Goal: Task Accomplishment & Management: Complete application form

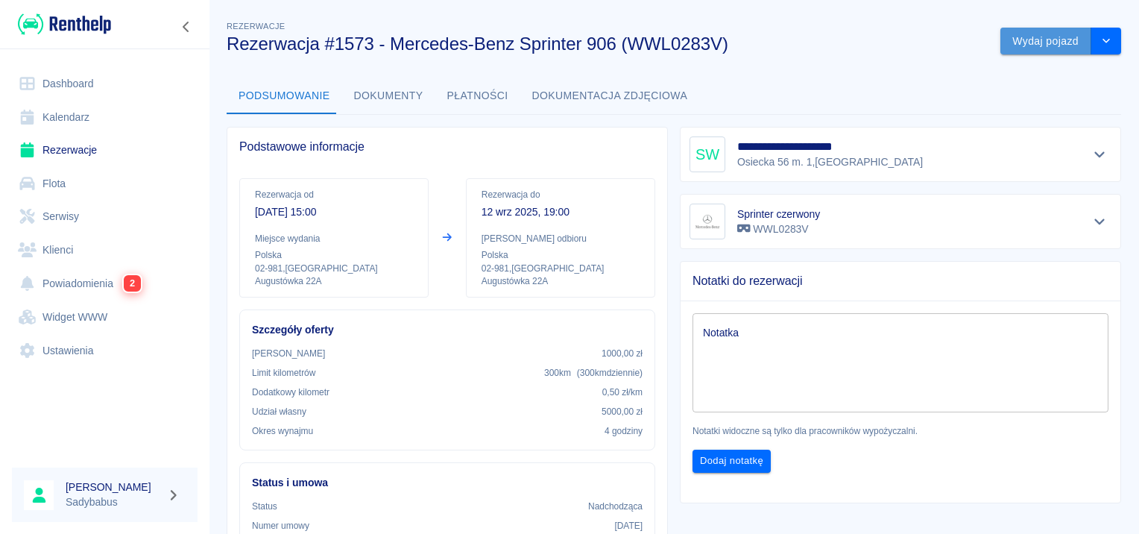
drag, startPoint x: 1020, startPoint y: 44, endPoint x: 1024, endPoint y: 51, distance: 7.7
click at [1024, 51] on button "Wydaj pojazd" at bounding box center [1045, 42] width 91 height 28
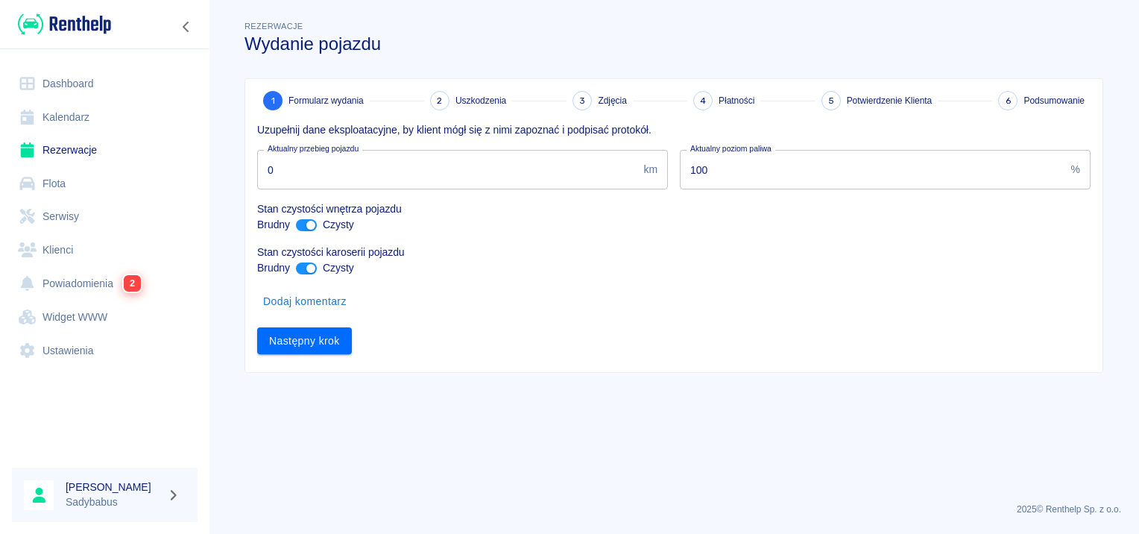
click at [416, 184] on input "0" at bounding box center [447, 170] width 380 height 40
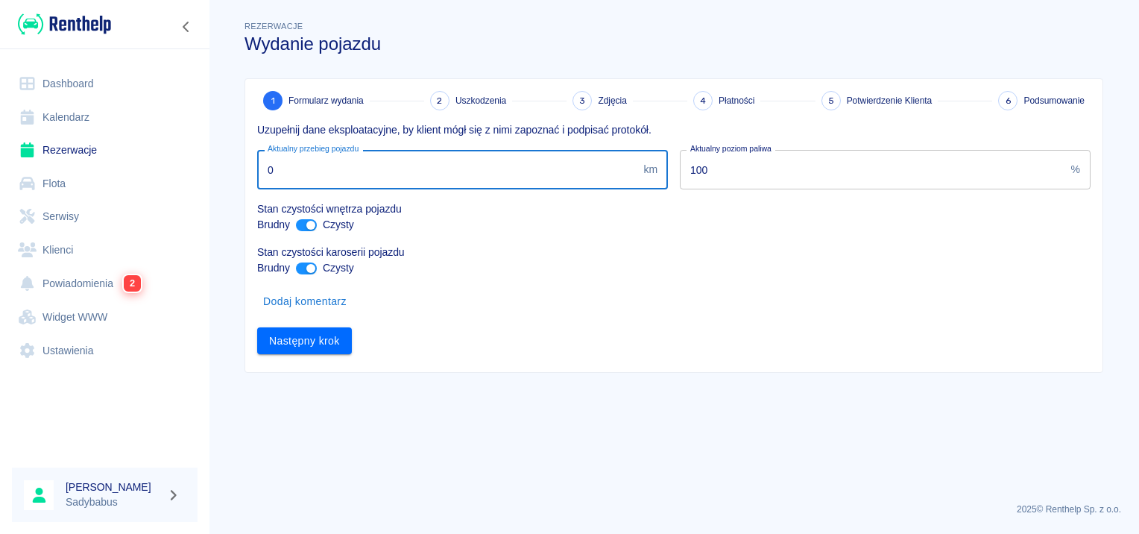
click at [413, 182] on input "0" at bounding box center [447, 170] width 380 height 40
click at [332, 166] on input "0" at bounding box center [447, 170] width 380 height 40
click at [330, 166] on input "0" at bounding box center [447, 170] width 380 height 40
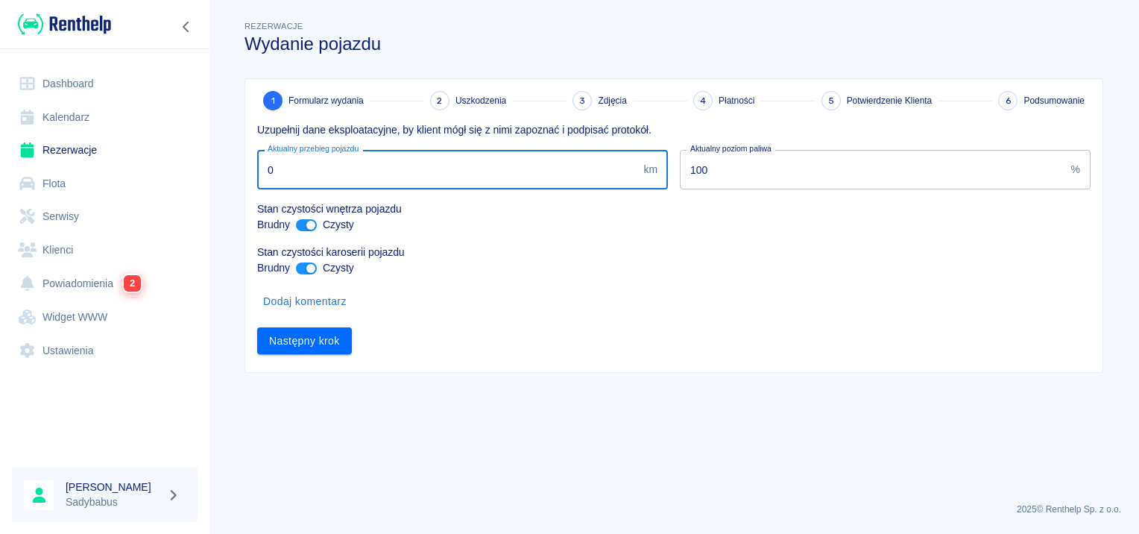
click at [330, 165] on input "0" at bounding box center [447, 170] width 380 height 40
type input "264875"
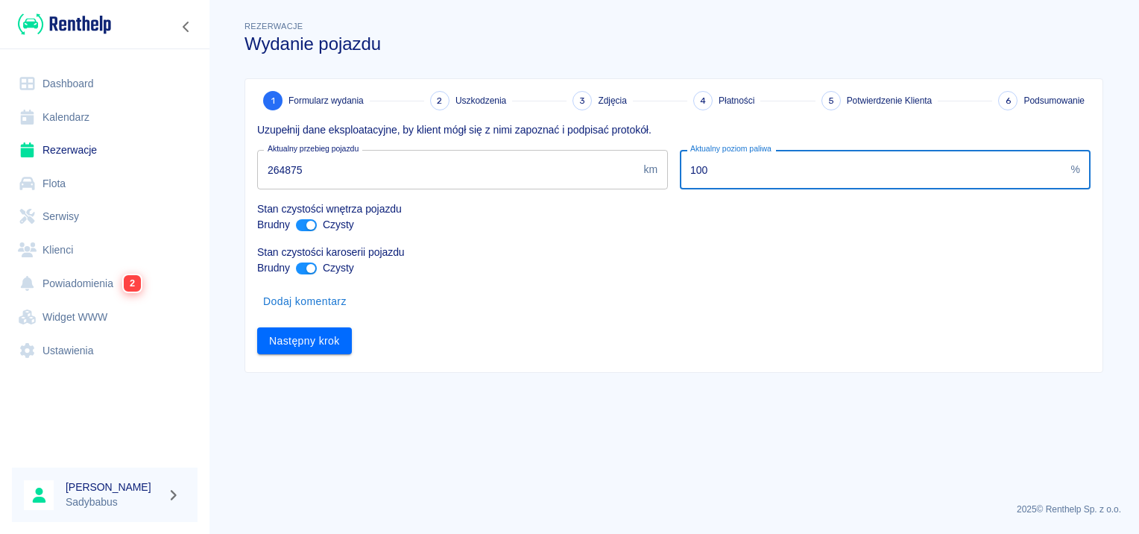
drag, startPoint x: 754, startPoint y: 168, endPoint x: 665, endPoint y: 179, distance: 90.1
click at [665, 179] on div "Uzupełnij dane eksploatacyjne, by klient mógł się z nimi zapoznać i podpisać pr…" at bounding box center [667, 232] width 845 height 244
type input "10"
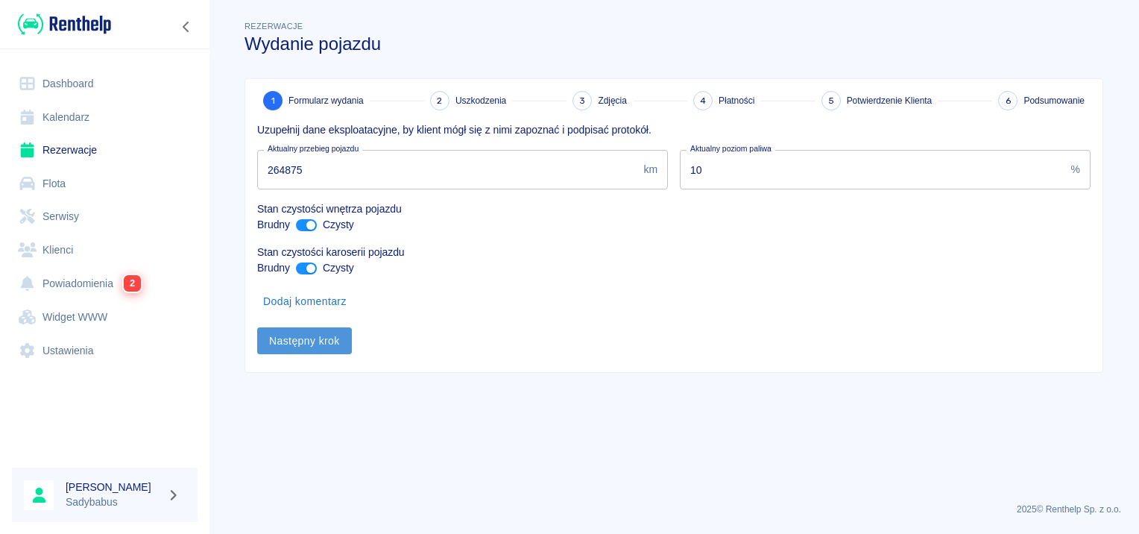
click at [330, 340] on button "Następny krok" at bounding box center [304, 341] width 95 height 28
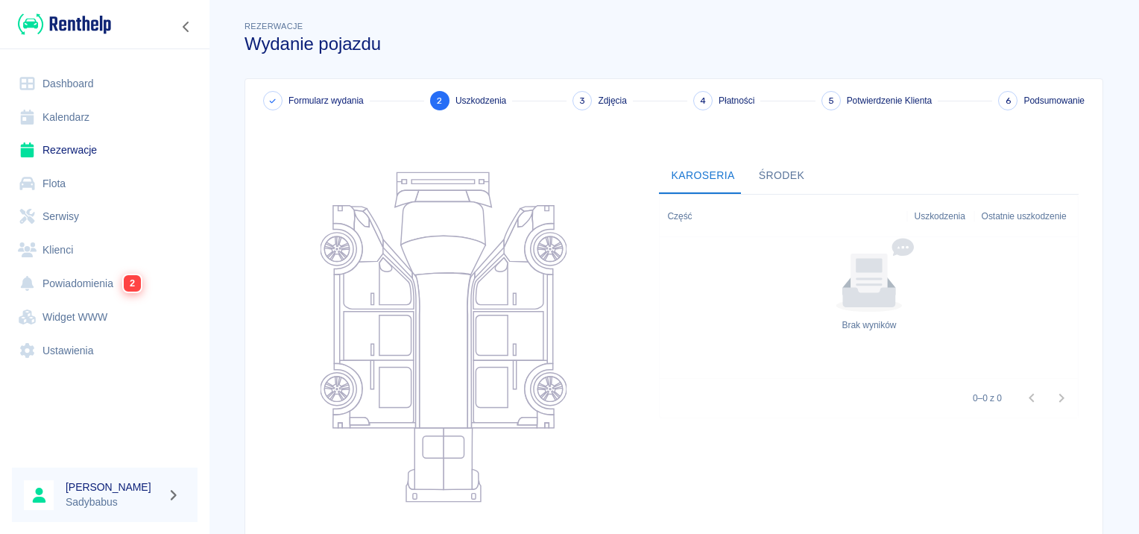
scroll to position [137, 0]
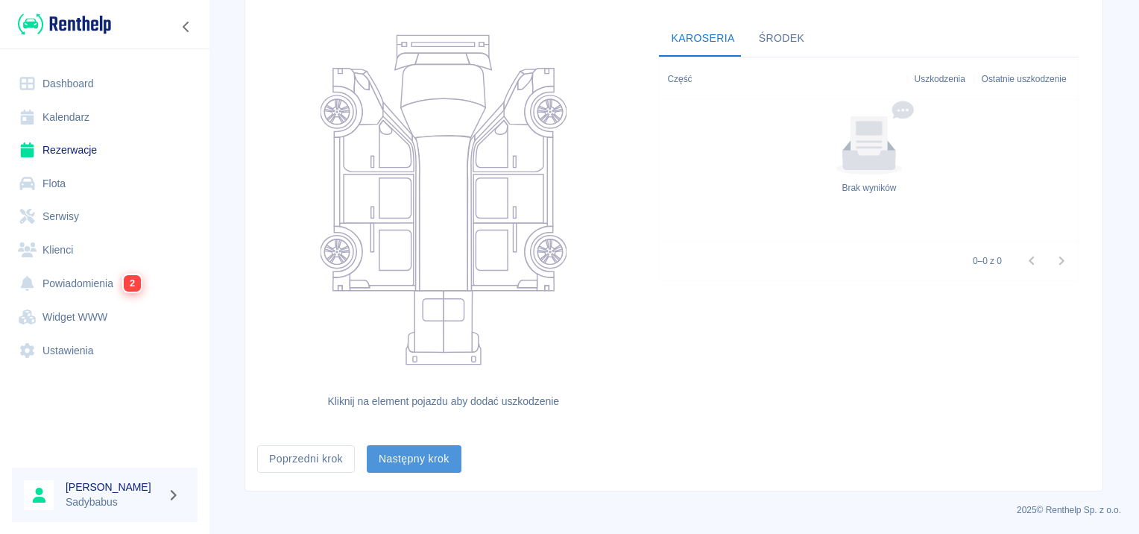
click at [400, 471] on button "Następny krok" at bounding box center [414, 459] width 95 height 28
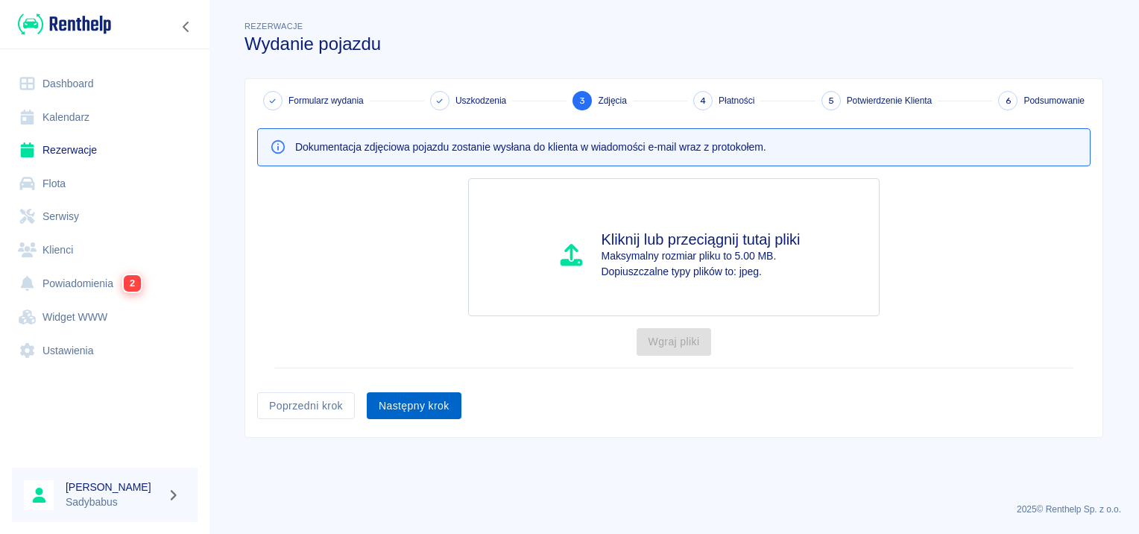
click at [395, 394] on button "Następny krok" at bounding box center [414, 406] width 95 height 28
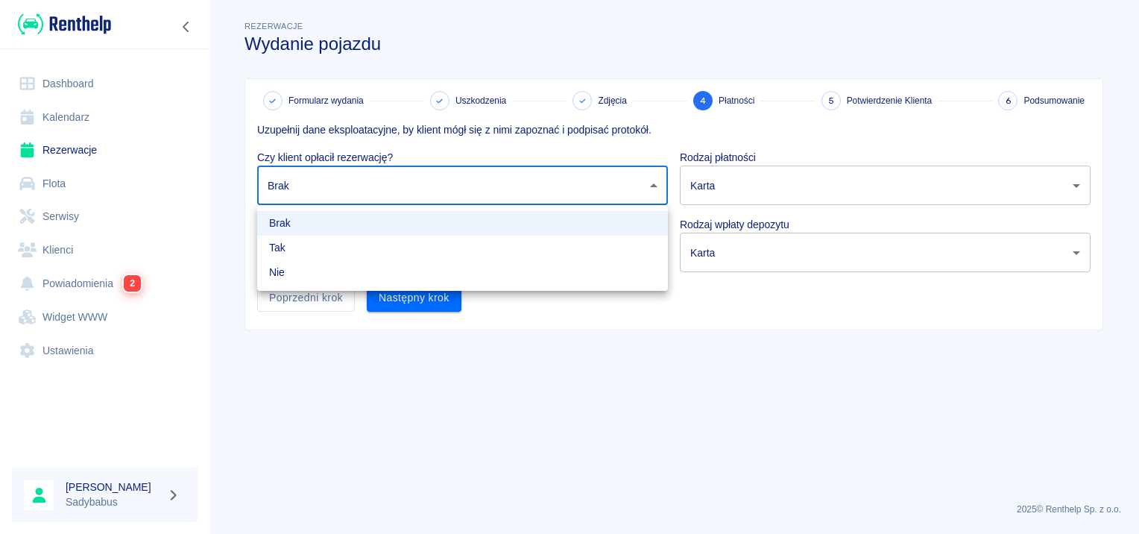
click at [358, 201] on body "Używamy plików Cookies, by zapewnić Ci najlepsze możliwe doświadczenie. Aby dow…" at bounding box center [569, 267] width 1139 height 534
click at [344, 260] on li "Nie" at bounding box center [462, 272] width 411 height 25
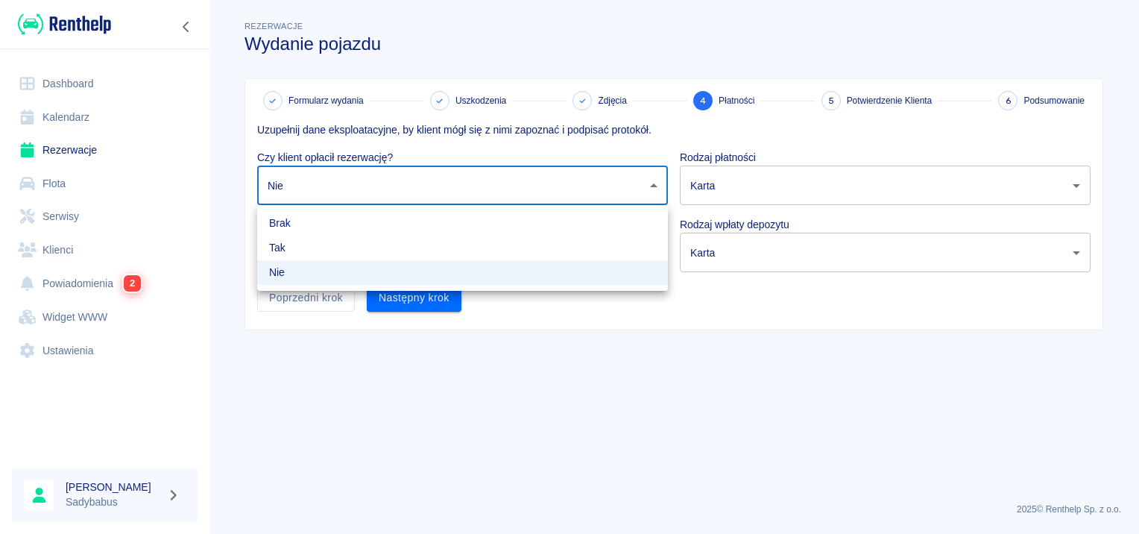
click at [350, 192] on body "Używamy plików Cookies, by zapewnić Ci najlepsze możliwe doświadczenie. Aby dow…" at bounding box center [569, 267] width 1139 height 534
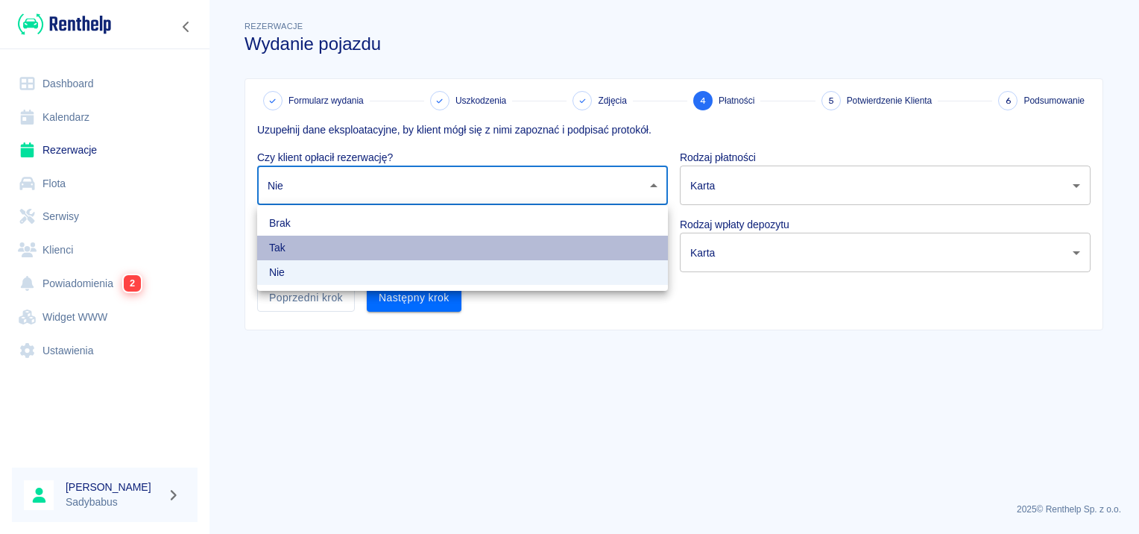
drag, startPoint x: 339, startPoint y: 237, endPoint x: 335, endPoint y: 249, distance: 12.7
click at [339, 239] on li "Tak" at bounding box center [462, 248] width 411 height 25
type input "true"
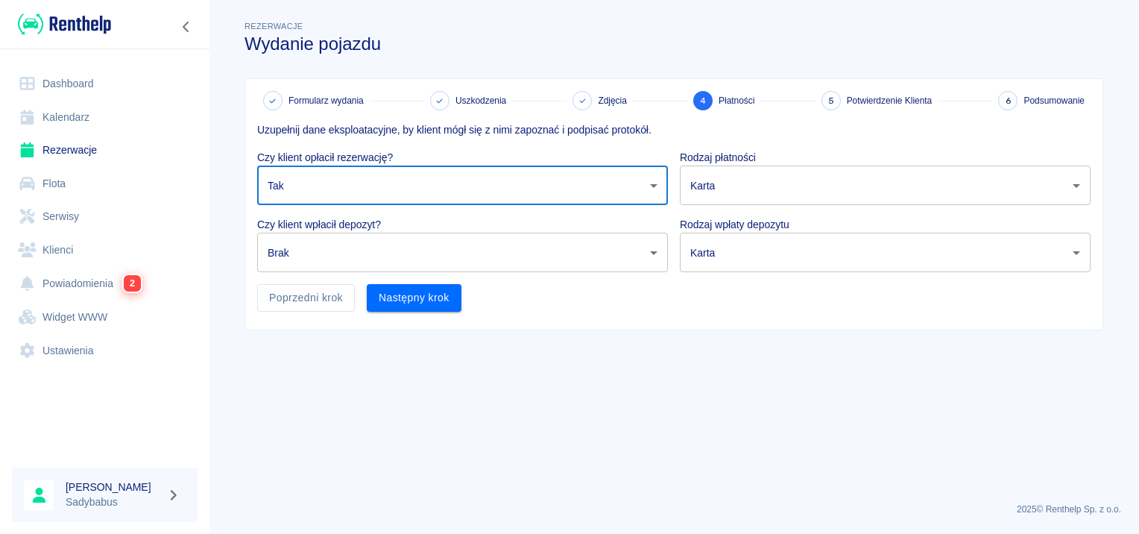
click at [332, 253] on body "Używamy plików Cookies, by zapewnić Ci najlepsze możliwe doświadczenie. Aby dow…" at bounding box center [569, 267] width 1139 height 534
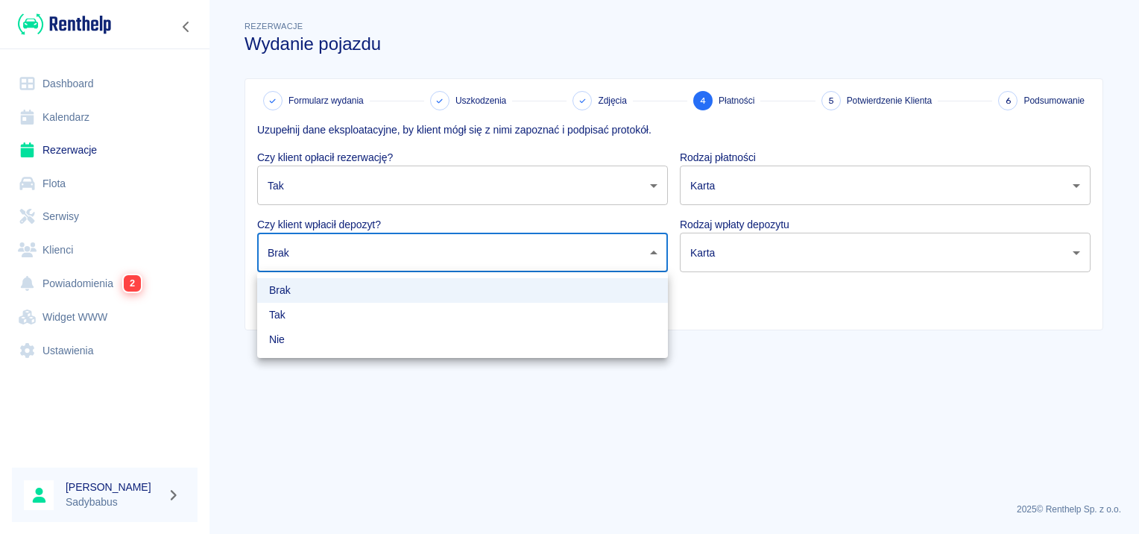
click at [320, 308] on li "Tak" at bounding box center [462, 315] width 411 height 25
type input "true"
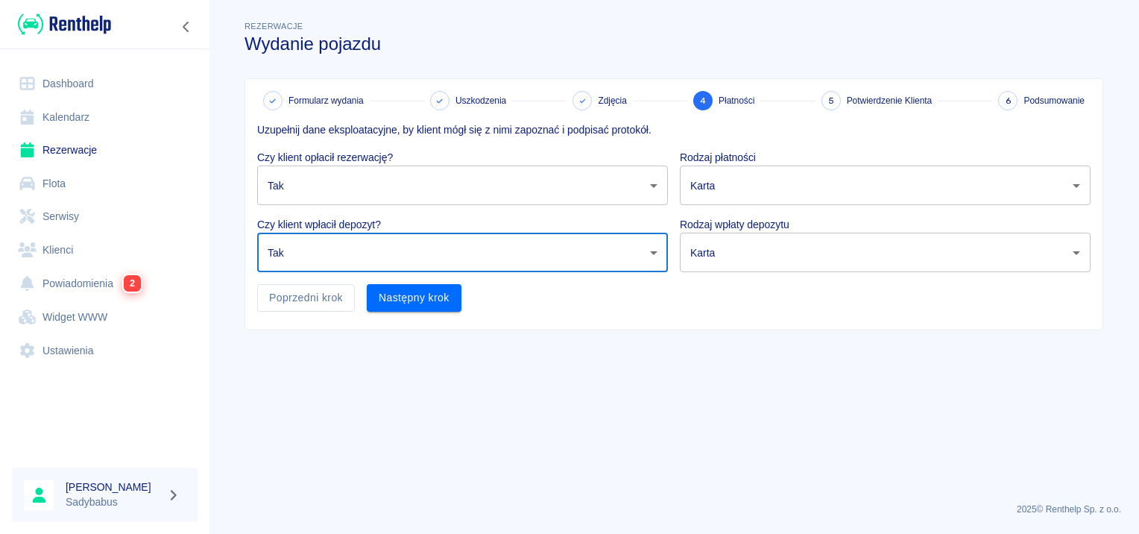
click at [701, 181] on body "Używamy plików Cookies, by zapewnić Ci najlepsze możliwe doświadczenie. Aby dow…" at bounding box center [569, 267] width 1139 height 534
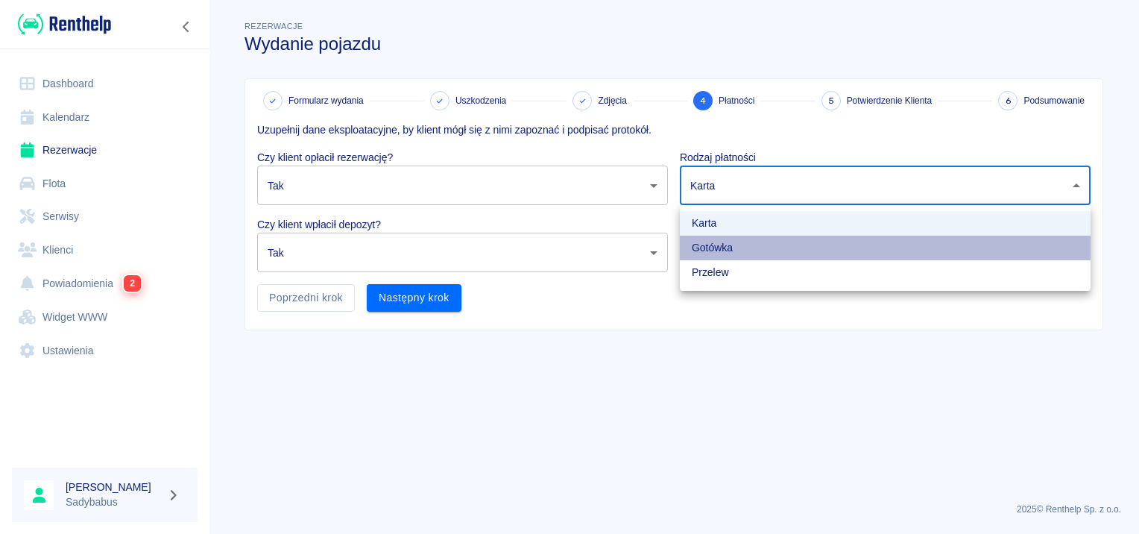
click at [704, 242] on li "Gotówka" at bounding box center [885, 248] width 411 height 25
type input "cash"
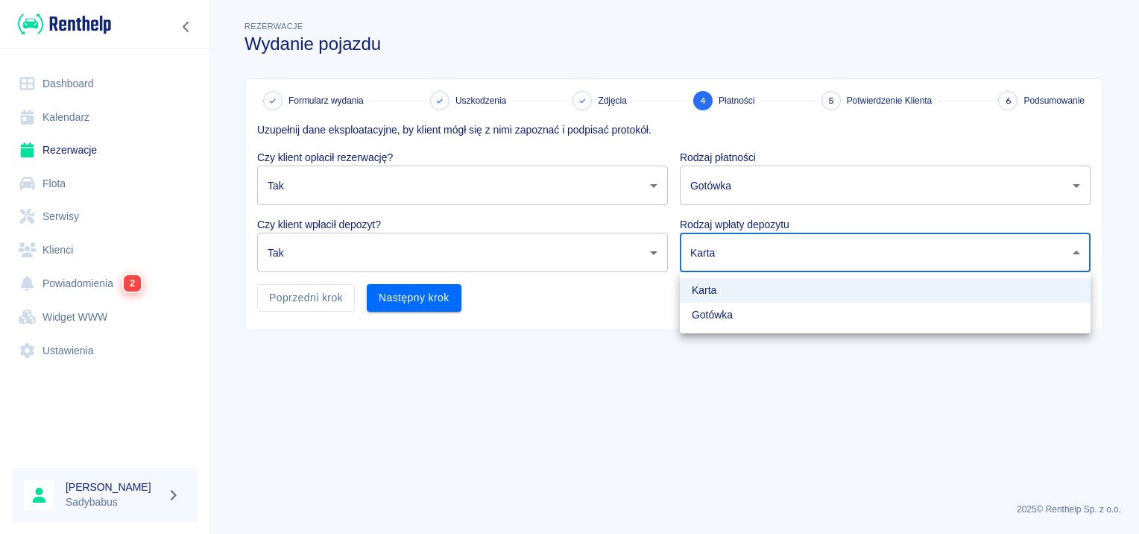
click at [706, 239] on body "Używamy plików Cookies, by zapewnić Ci najlepsze możliwe doświadczenie. Aby dow…" at bounding box center [569, 267] width 1139 height 534
click at [698, 317] on li "Gotówka" at bounding box center [885, 315] width 411 height 25
type input "cash"
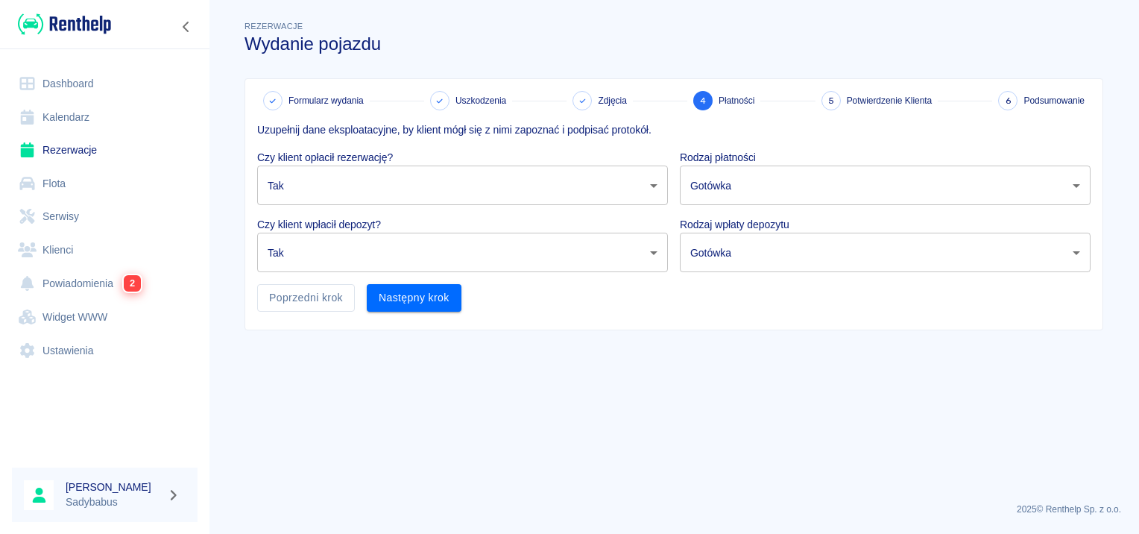
click at [397, 280] on div "Następny krok" at bounding box center [408, 292] width 107 height 40
click at [414, 301] on button "Następny krok" at bounding box center [414, 298] width 95 height 28
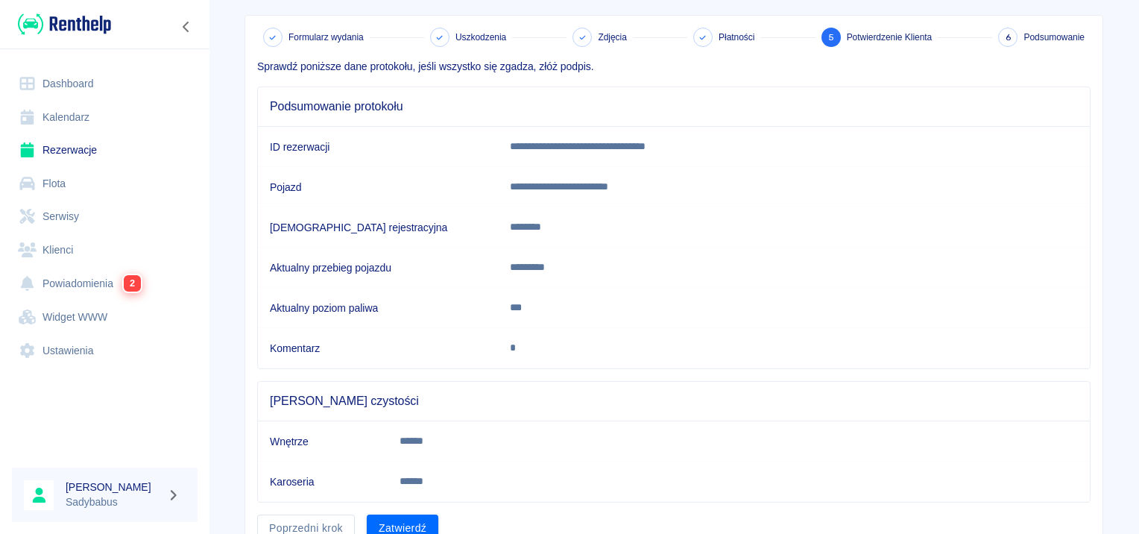
scroll to position [130, 0]
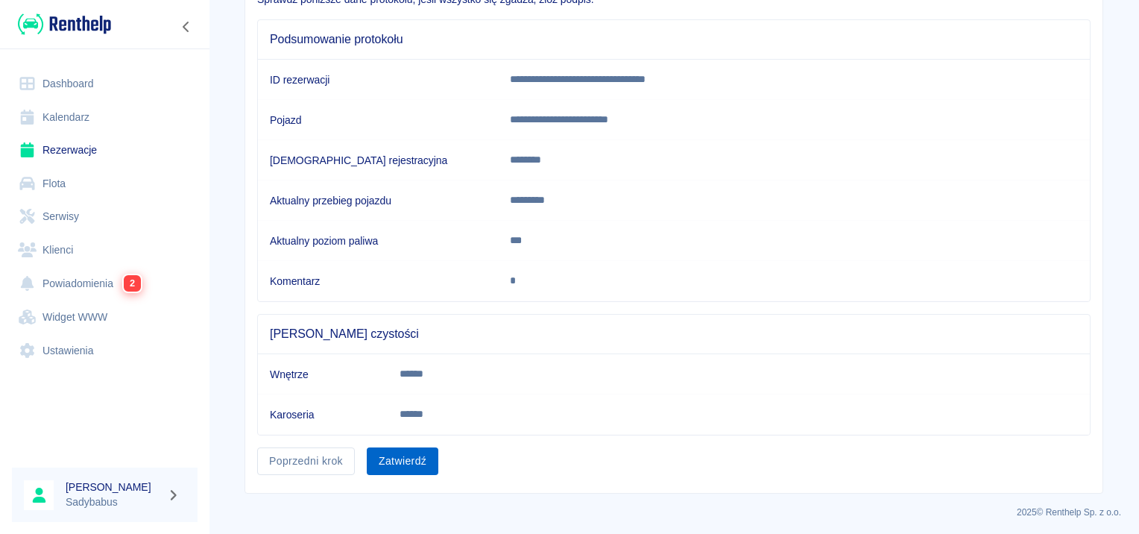
click at [395, 452] on button "Zatwierdź" at bounding box center [403, 461] width 72 height 28
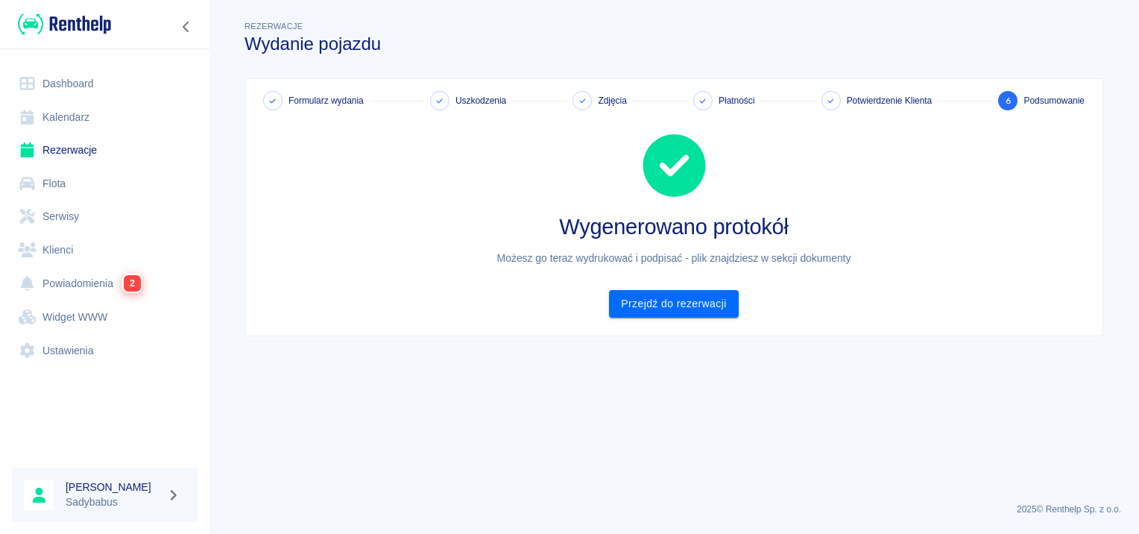
scroll to position [0, 0]
click at [645, 309] on link "Przejdź do rezerwacji" at bounding box center [673, 304] width 129 height 28
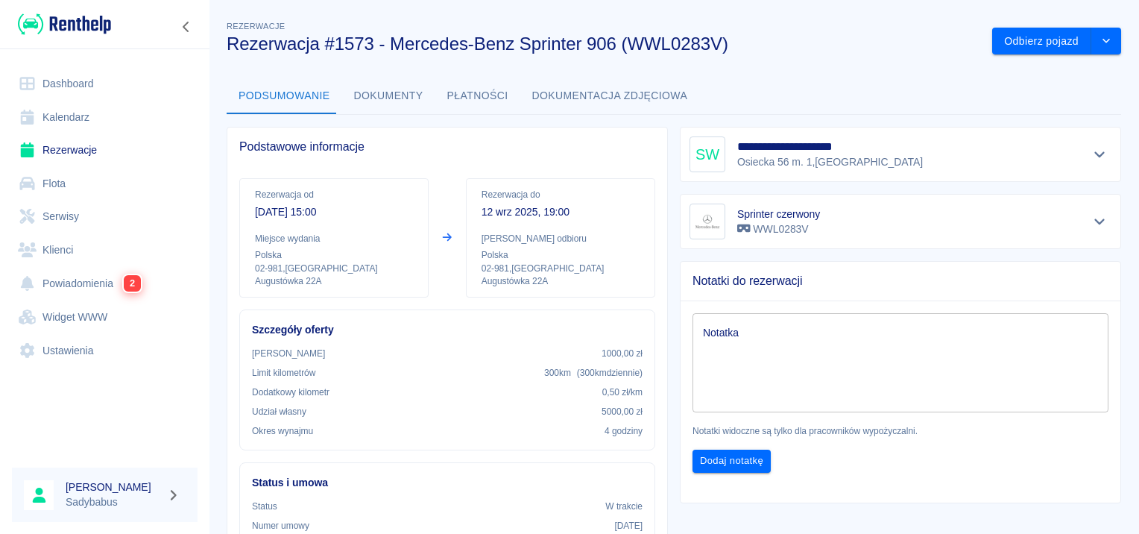
click at [381, 104] on button "Dokumenty" at bounding box center [388, 96] width 93 height 36
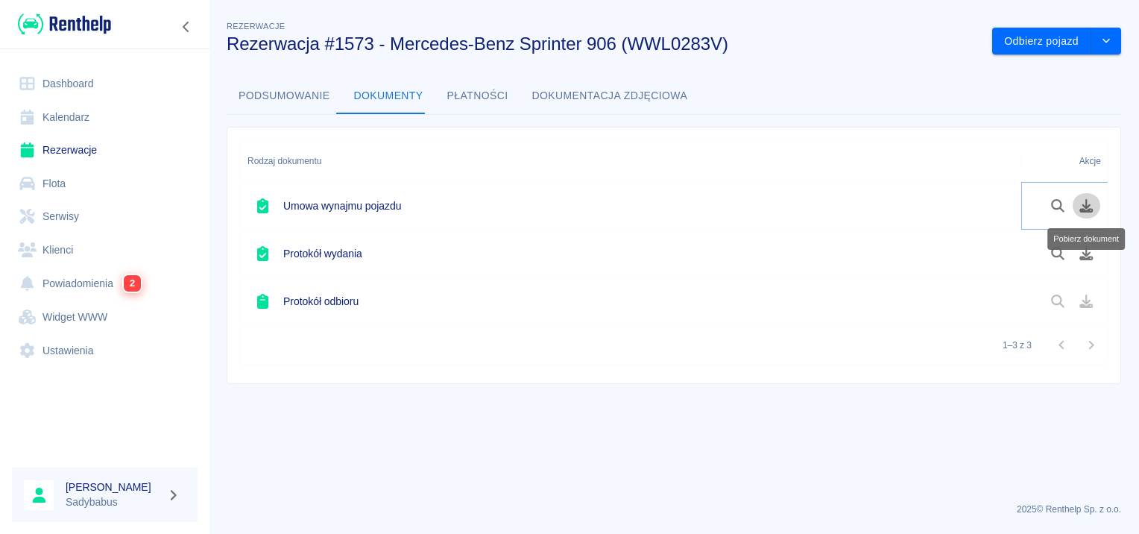
click at [1076, 209] on button "Pobierz dokument" at bounding box center [1086, 205] width 29 height 25
click at [1085, 255] on icon "Pobierz dokument" at bounding box center [1086, 253] width 17 height 13
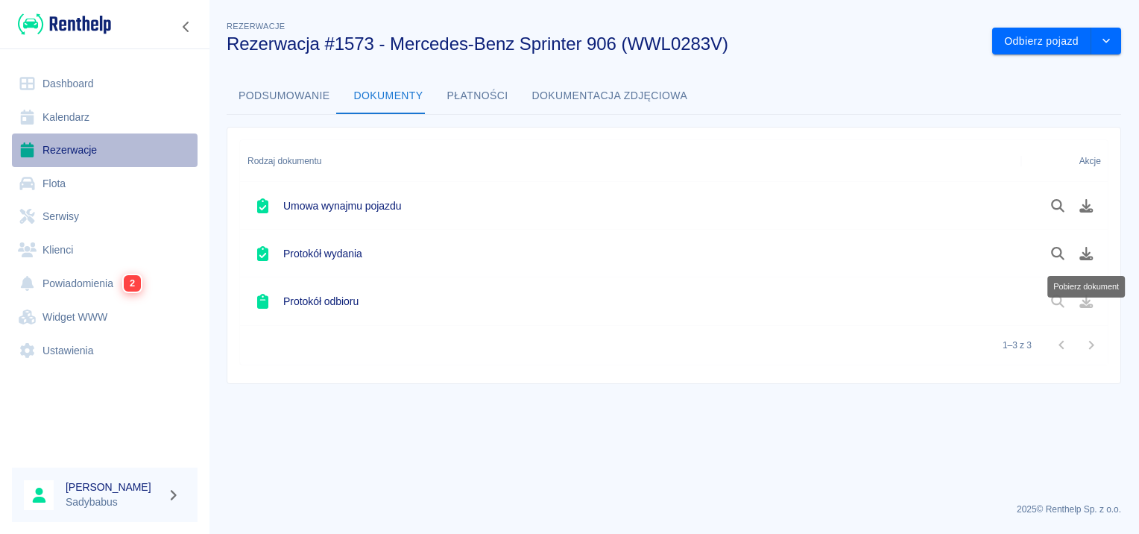
click at [75, 147] on link "Rezerwacje" at bounding box center [105, 150] width 186 height 34
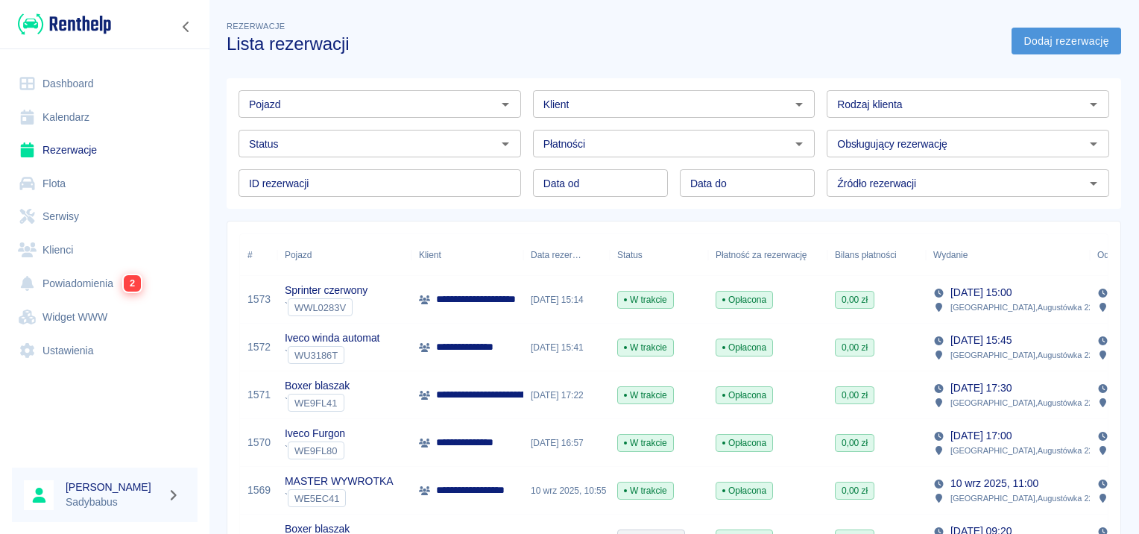
click at [1043, 42] on link "Dodaj rezerwację" at bounding box center [1067, 42] width 110 height 28
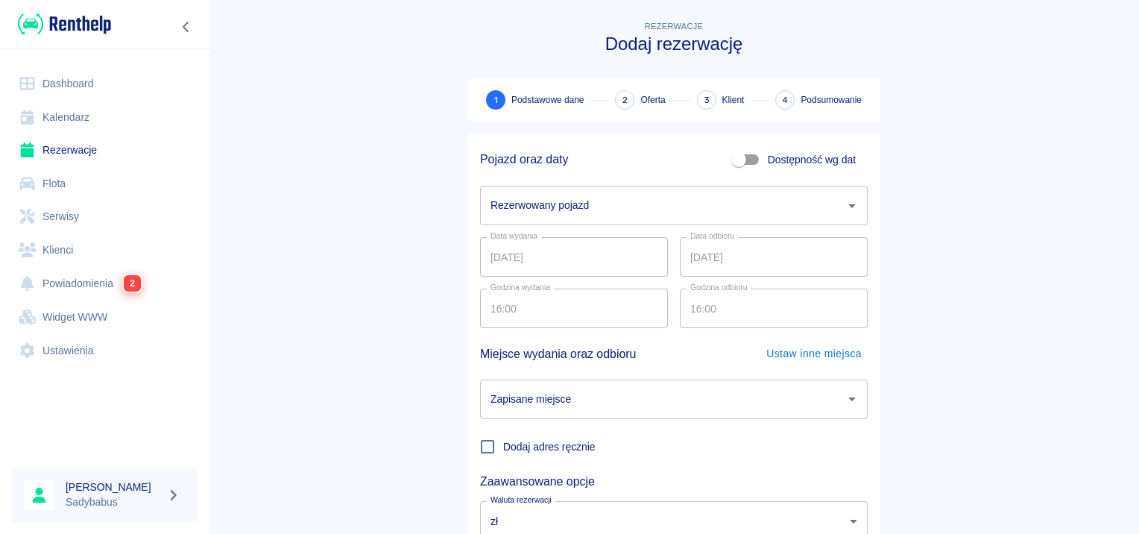
click at [628, 212] on input "Rezerwowany pojazd" at bounding box center [663, 205] width 352 height 26
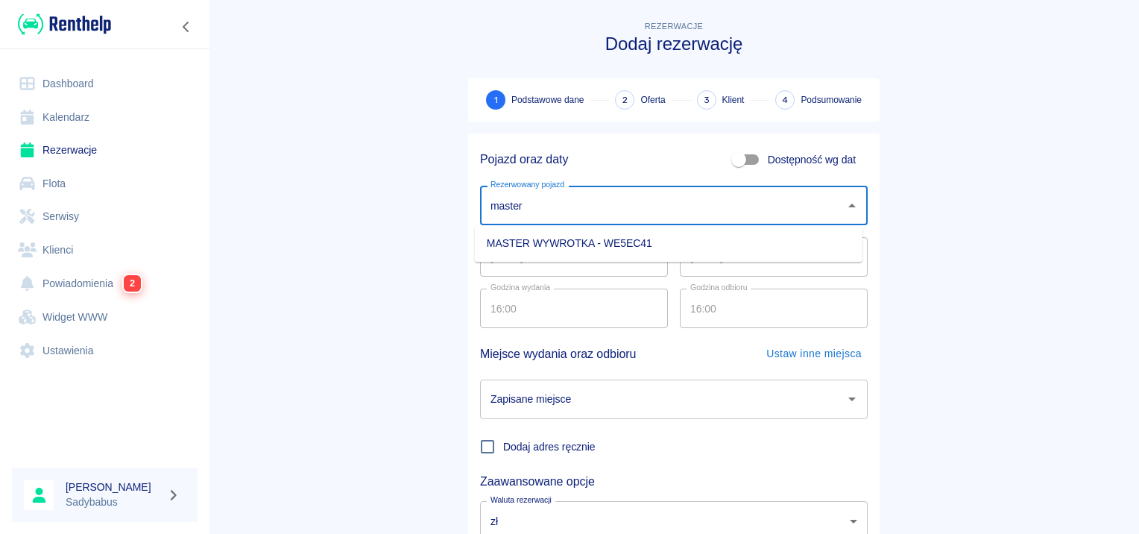
click at [638, 249] on li "MASTER WYWROTKA - WE5EC41" at bounding box center [669, 243] width 388 height 25
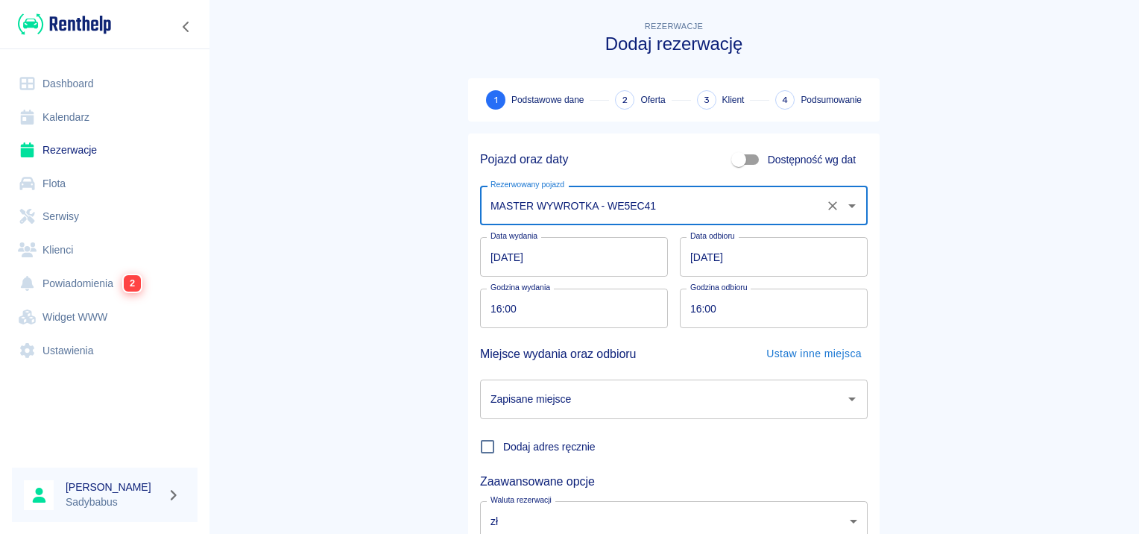
type input "MASTER WYWROTKA - WE5EC41"
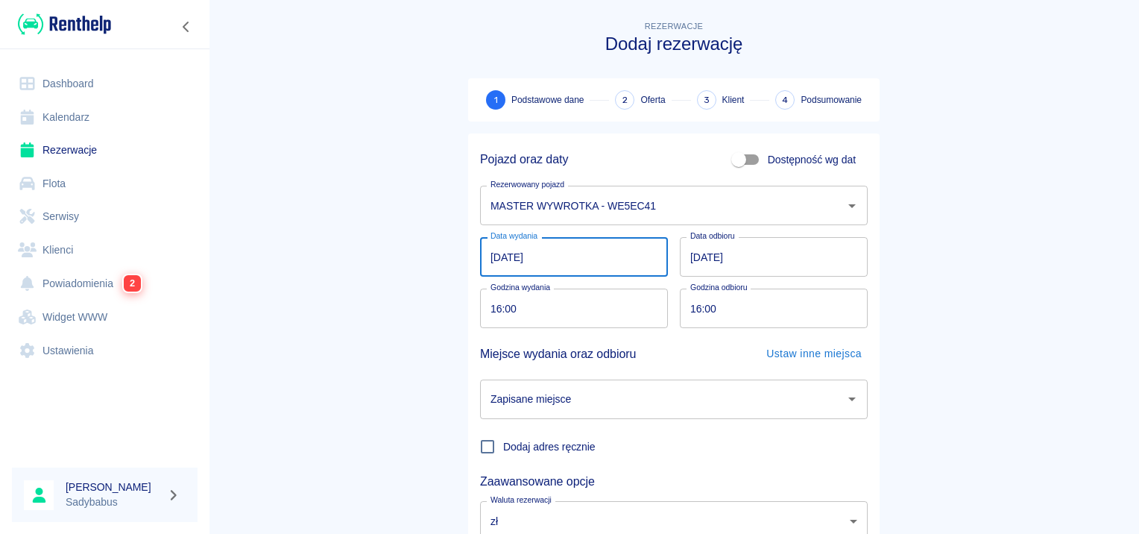
click at [489, 256] on input "[DATE]" at bounding box center [574, 257] width 188 height 40
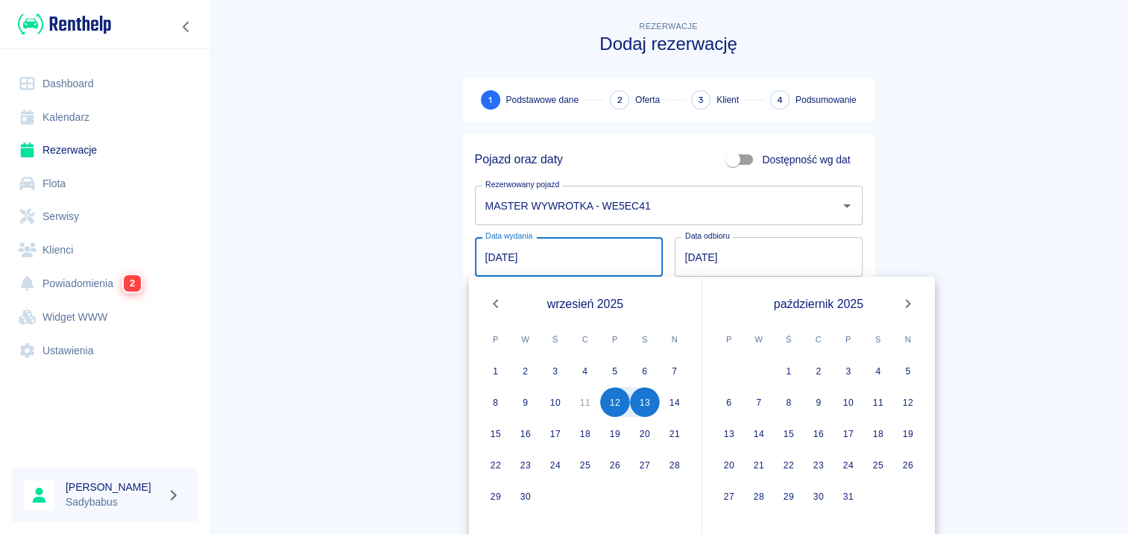
click at [962, 267] on main "Rezerwacje Dodaj rezerwację 1 Podstawowe dane 2 Oferta 3 Klient 4 Podsumowanie …" at bounding box center [668, 311] width 919 height 586
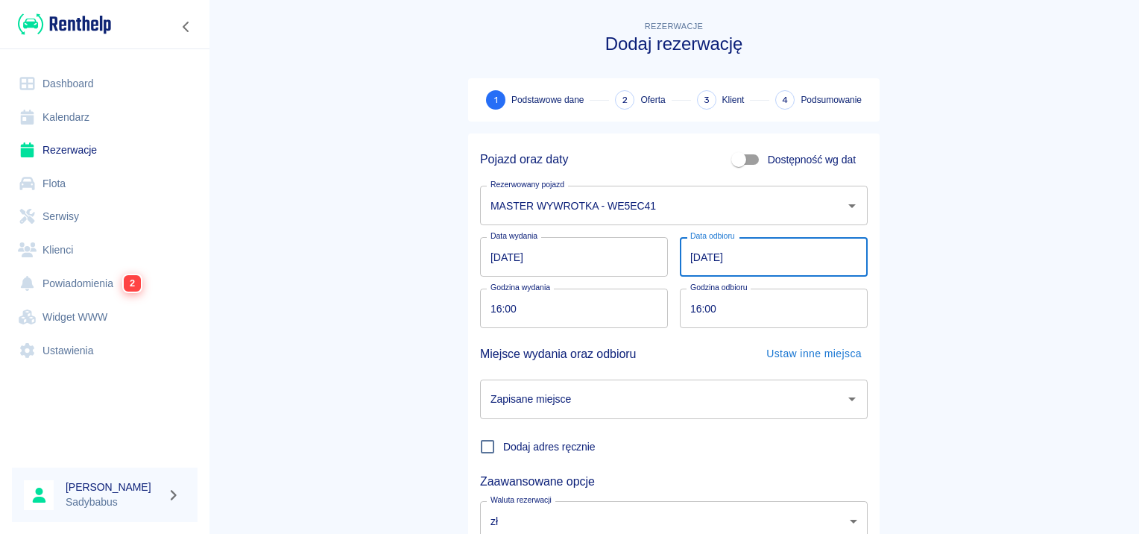
click at [693, 253] on input "[DATE]" at bounding box center [774, 257] width 188 height 40
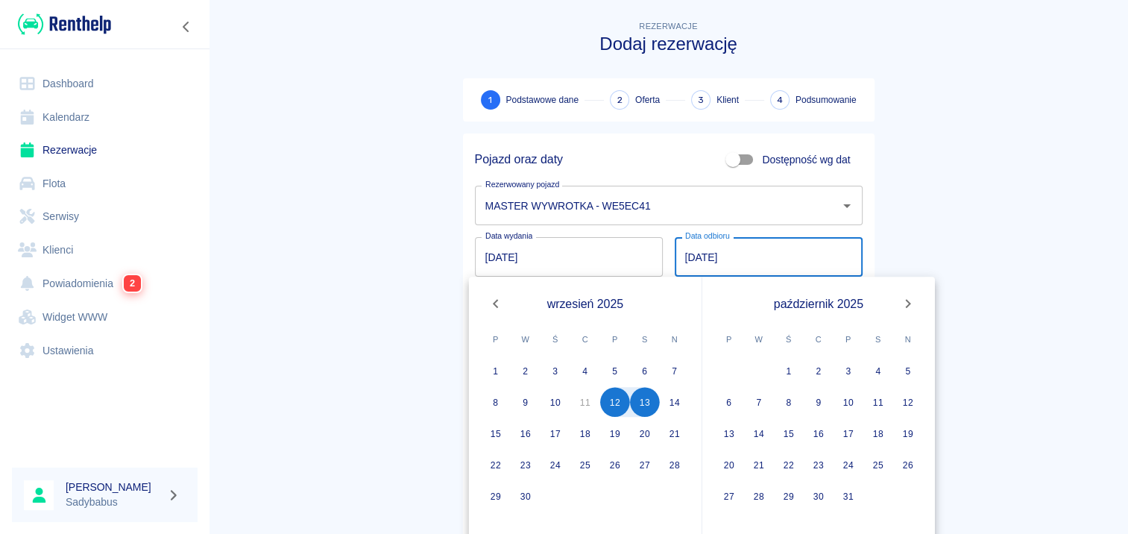
click at [948, 179] on main "Rezerwacje Dodaj rezerwację 1 Podstawowe dane 2 Oferta 3 Klient 4 Podsumowanie …" at bounding box center [668, 311] width 919 height 586
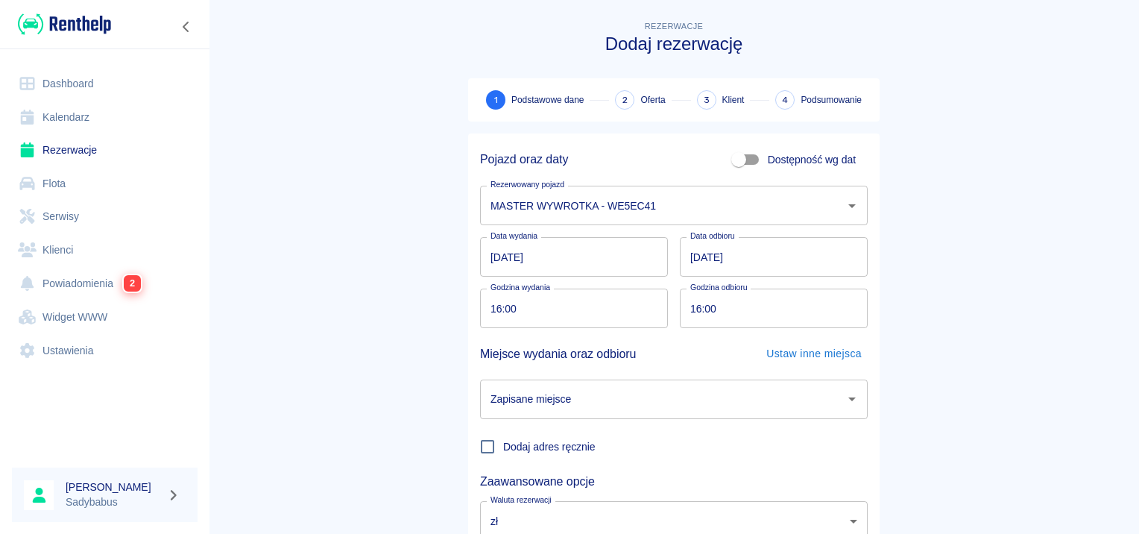
click at [498, 316] on input "16:00" at bounding box center [568, 308] width 177 height 40
click at [491, 307] on input "16:00" at bounding box center [568, 308] width 177 height 40
type input "18:00"
click at [689, 309] on input "16:00" at bounding box center [768, 308] width 177 height 40
type input "18:00"
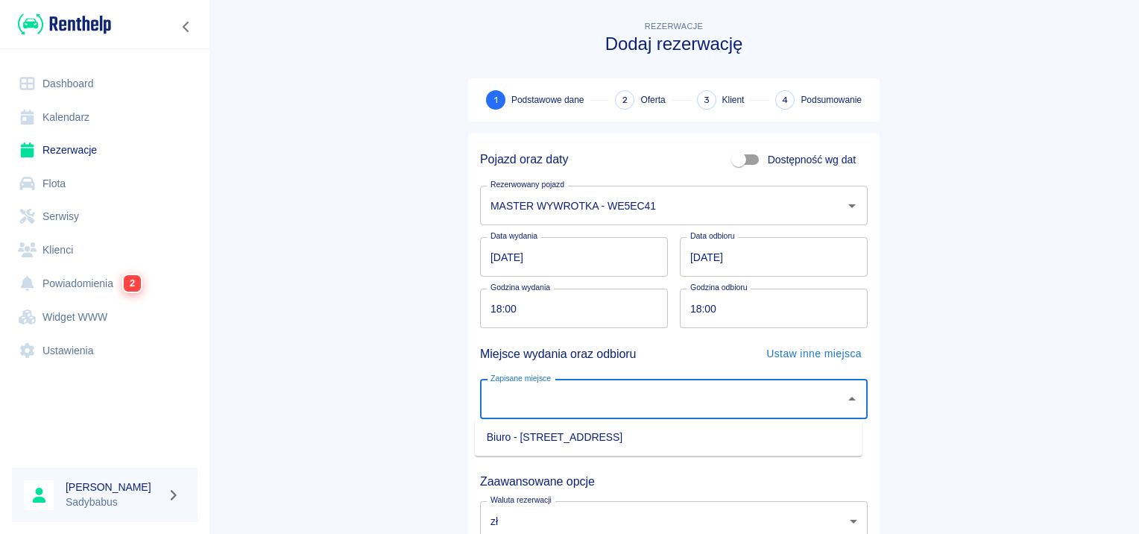
click at [661, 411] on input "Zapisane miejsce" at bounding box center [663, 399] width 352 height 26
click at [647, 438] on li "Biuro - [STREET_ADDRESS]" at bounding box center [669, 437] width 388 height 25
type input "Biuro - [STREET_ADDRESS]"
click at [1039, 295] on main "Rezerwacje Dodaj rezerwację 1 Podstawowe dane 2 Oferta 3 Klient 4 Podsumowanie …" at bounding box center [674, 311] width 930 height 586
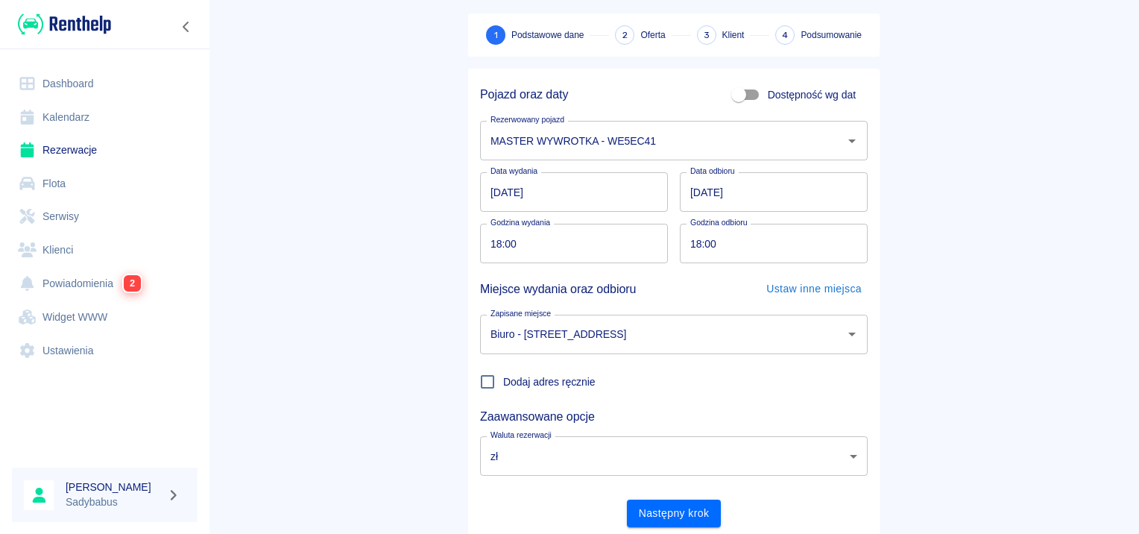
scroll to position [113, 0]
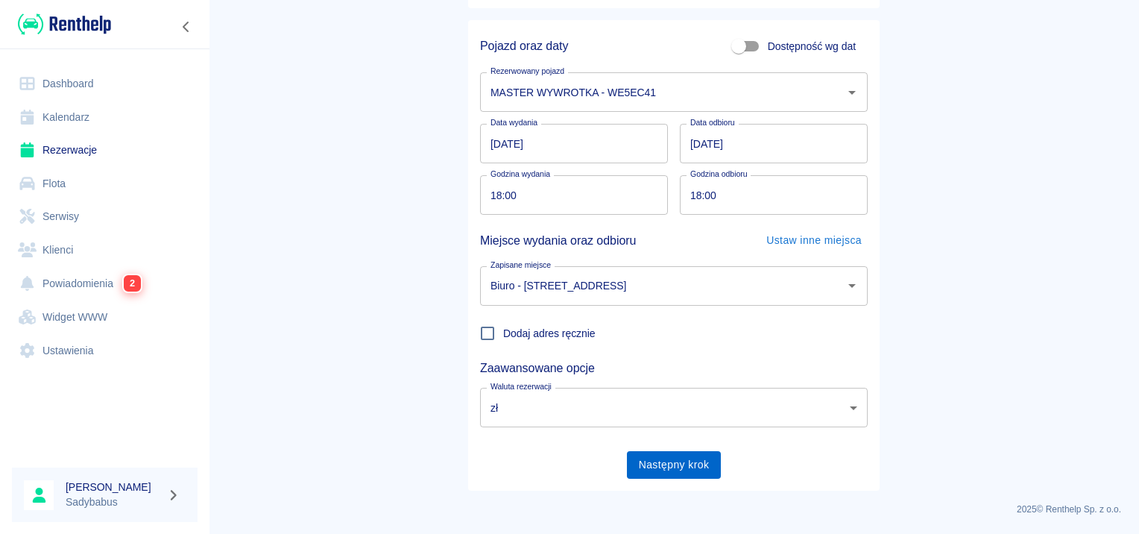
click at [693, 462] on button "Następny krok" at bounding box center [674, 465] width 95 height 28
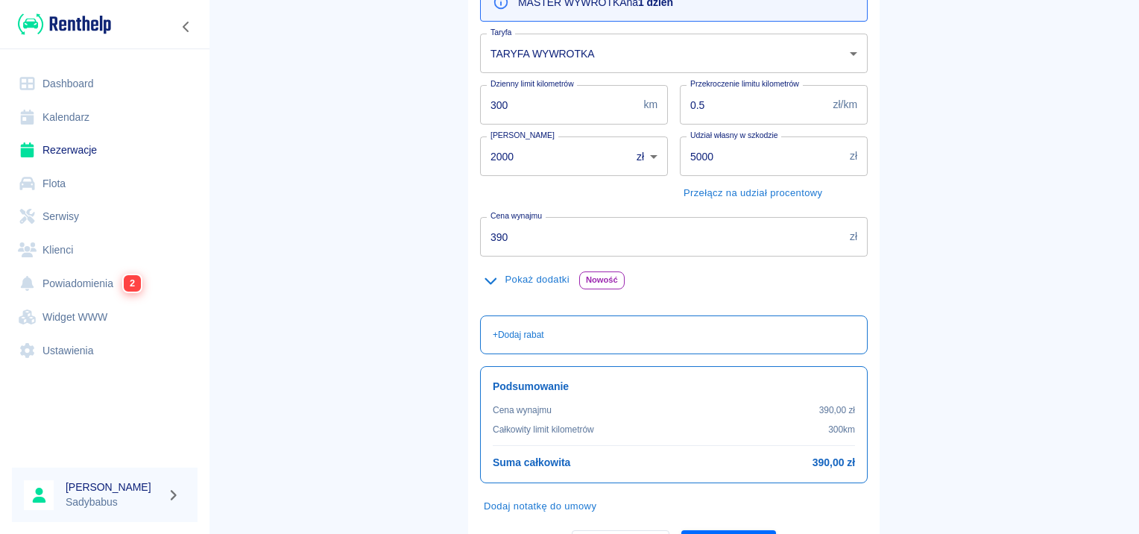
scroll to position [265, 0]
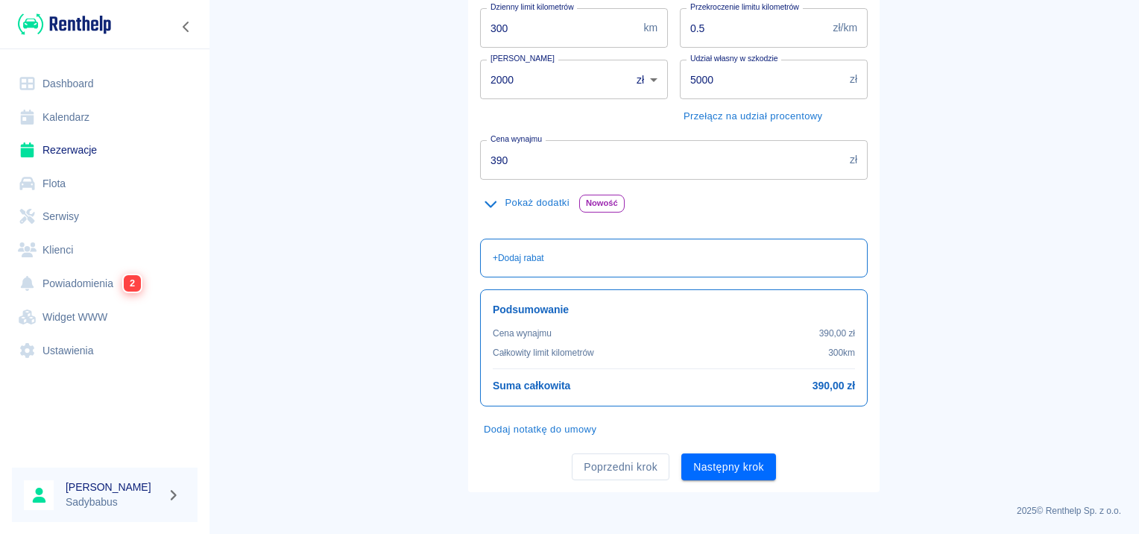
click at [525, 171] on input "390" at bounding box center [662, 160] width 364 height 40
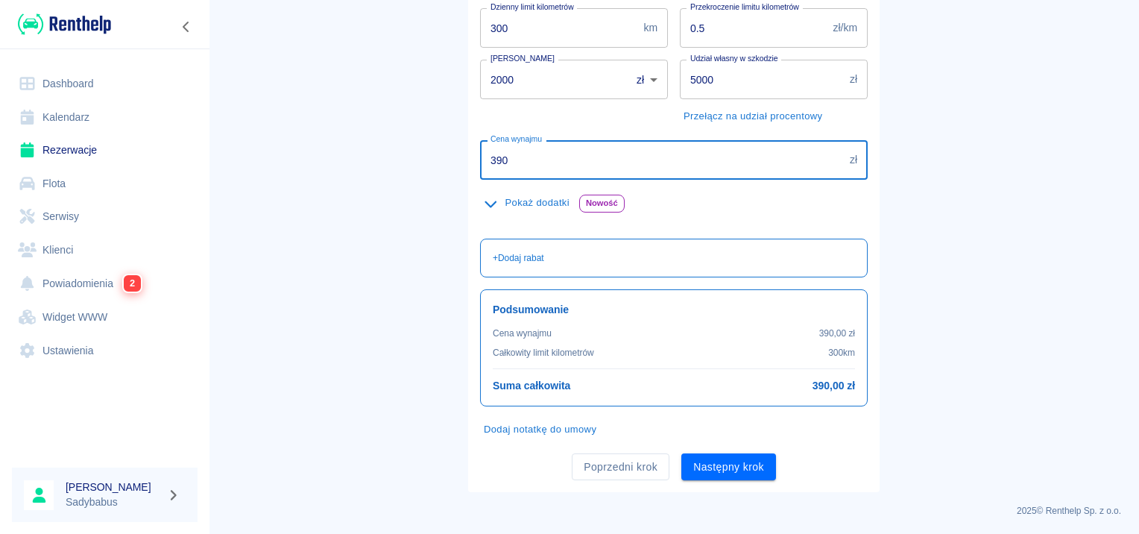
click at [525, 171] on input "390" at bounding box center [662, 160] width 364 height 40
click at [526, 173] on input "390" at bounding box center [662, 160] width 364 height 40
type input "299"
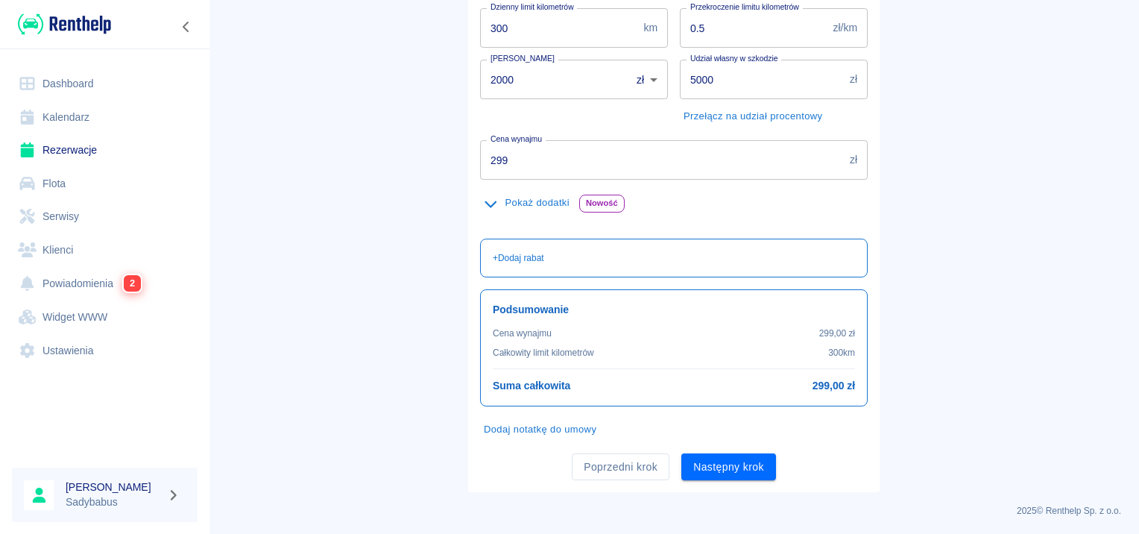
click at [434, 153] on main "Rezerwacje Dodaj rezerwację Podstawowe dane 2 Oferta 3 Klient 4 Podsumowanie Of…" at bounding box center [674, 122] width 930 height 739
click at [751, 459] on button "Następny krok" at bounding box center [728, 467] width 95 height 28
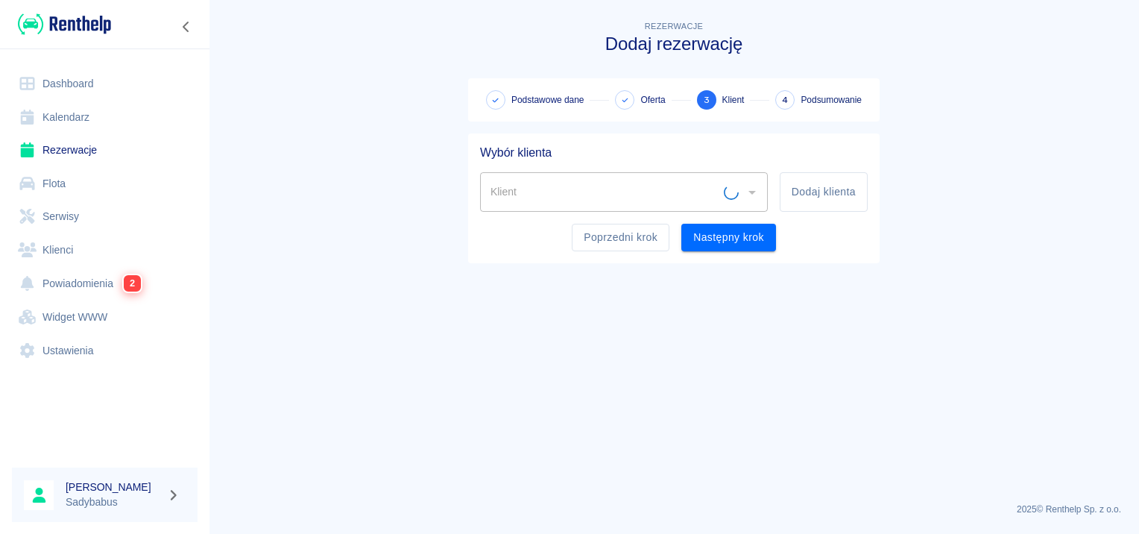
scroll to position [0, 0]
click at [614, 193] on input "Klient" at bounding box center [613, 192] width 252 height 26
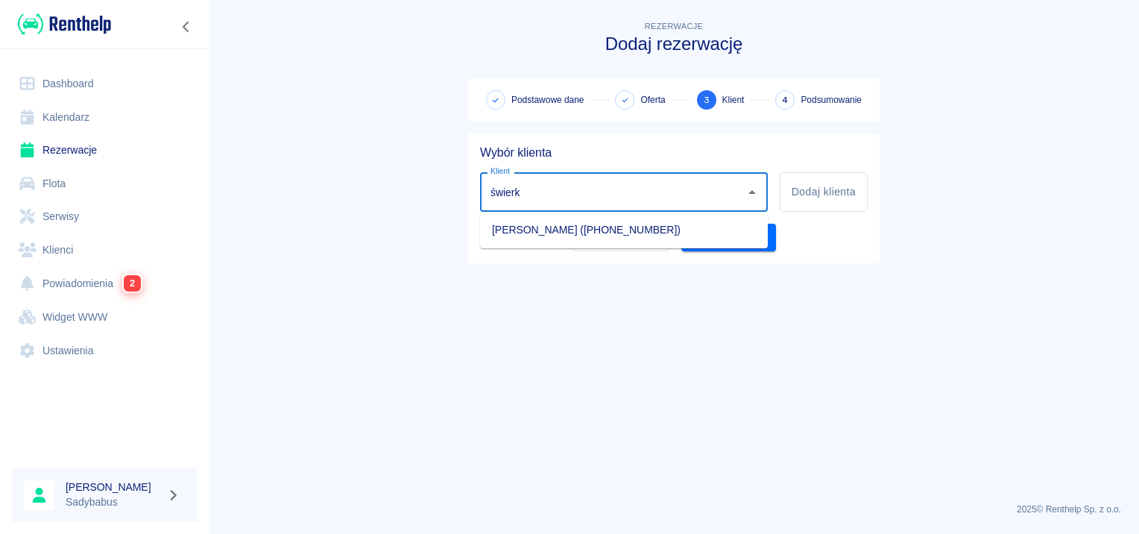
click at [626, 235] on li "[PERSON_NAME] ([PHONE_NUMBER])" at bounding box center [624, 230] width 288 height 25
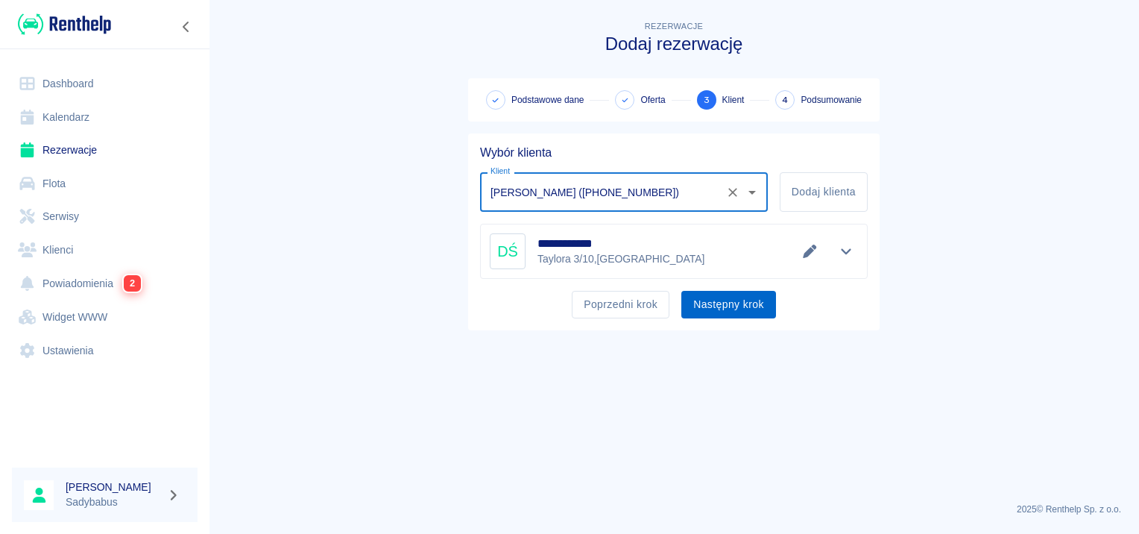
type input "[PERSON_NAME] ([PHONE_NUMBER])"
click at [728, 301] on button "Następny krok" at bounding box center [728, 305] width 95 height 28
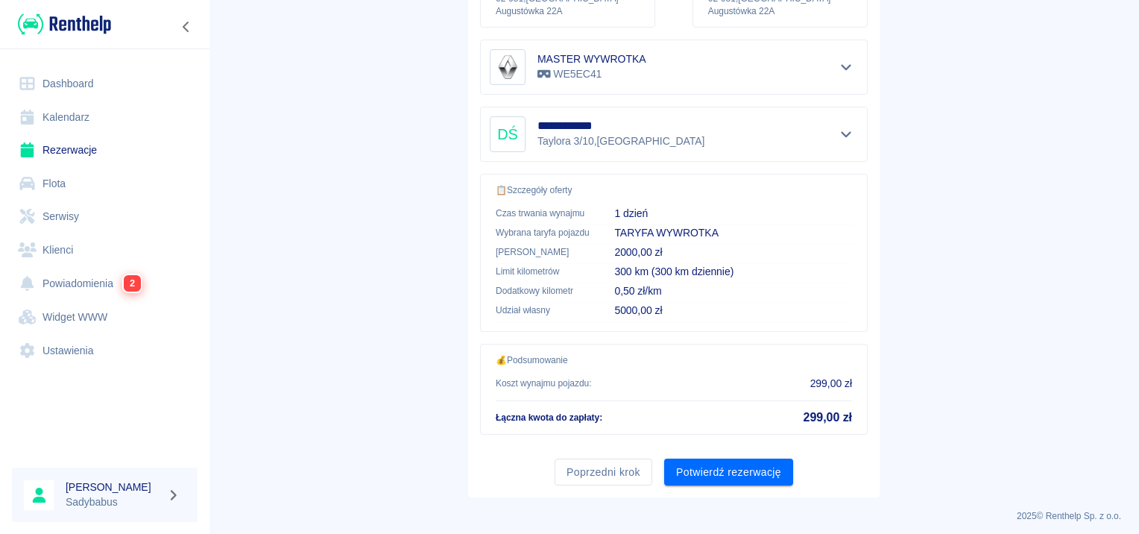
scroll to position [268, 0]
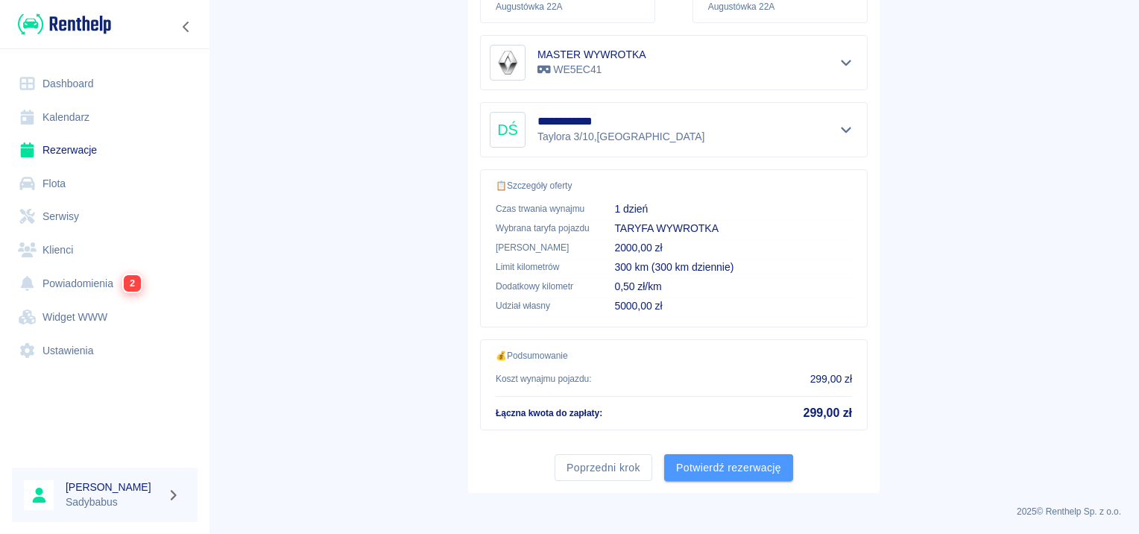
drag, startPoint x: 710, startPoint y: 460, endPoint x: 682, endPoint y: 444, distance: 32.1
click at [708, 456] on button "Potwierdź rezerwację" at bounding box center [728, 468] width 129 height 28
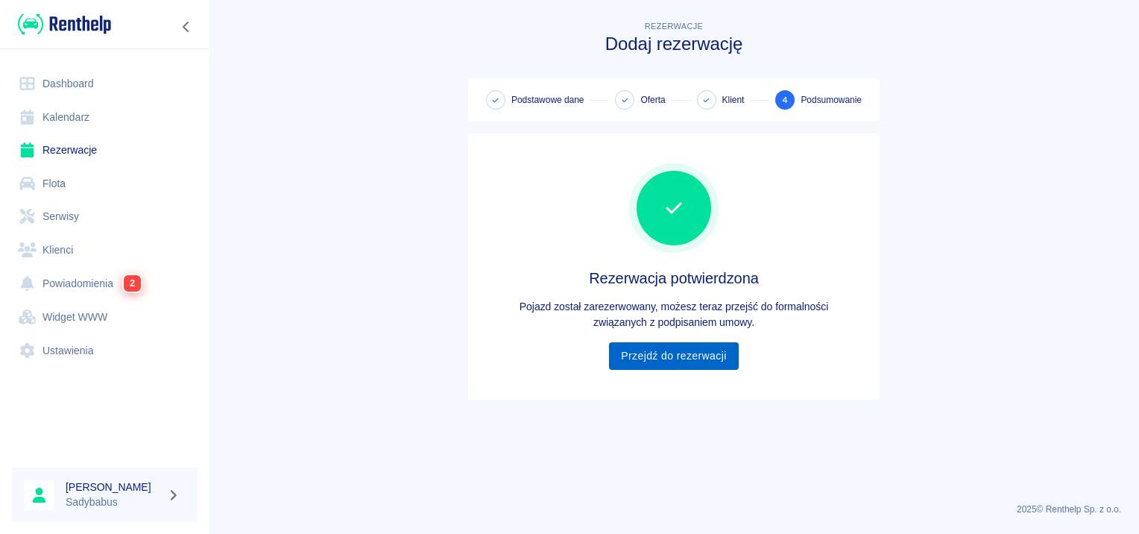
click at [669, 360] on link "Przejdź do rezerwacji" at bounding box center [673, 356] width 129 height 28
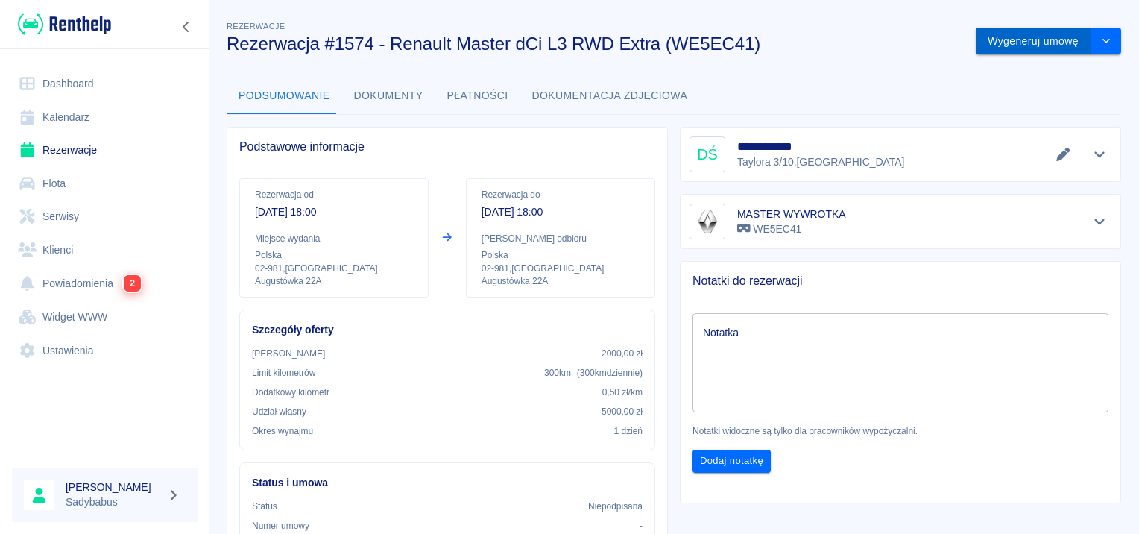
click at [1008, 37] on button "Wygeneruj umowę" at bounding box center [1034, 42] width 116 height 28
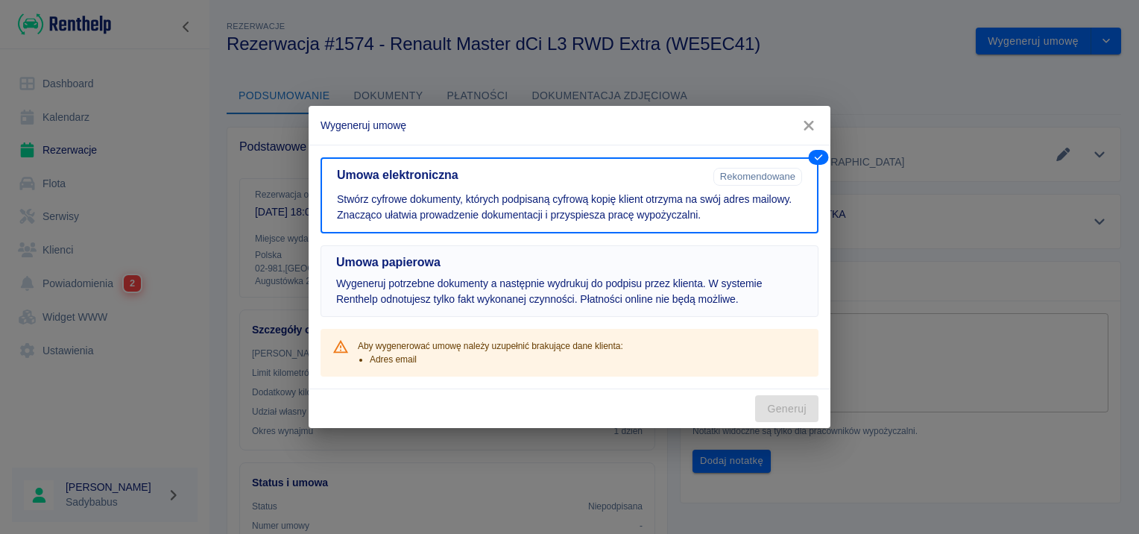
click at [593, 273] on button "Umowa papierowa Wygeneruj potrzebne dokumenty a następnie wydrukuj do podpisu p…" at bounding box center [570, 281] width 498 height 72
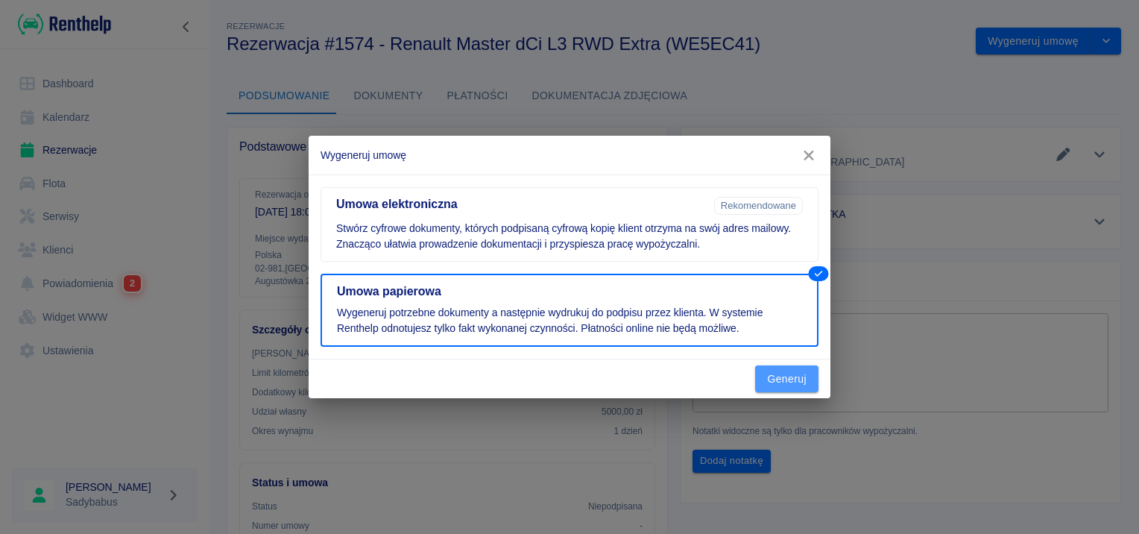
click at [798, 383] on button "Generuj" at bounding box center [786, 379] width 63 height 28
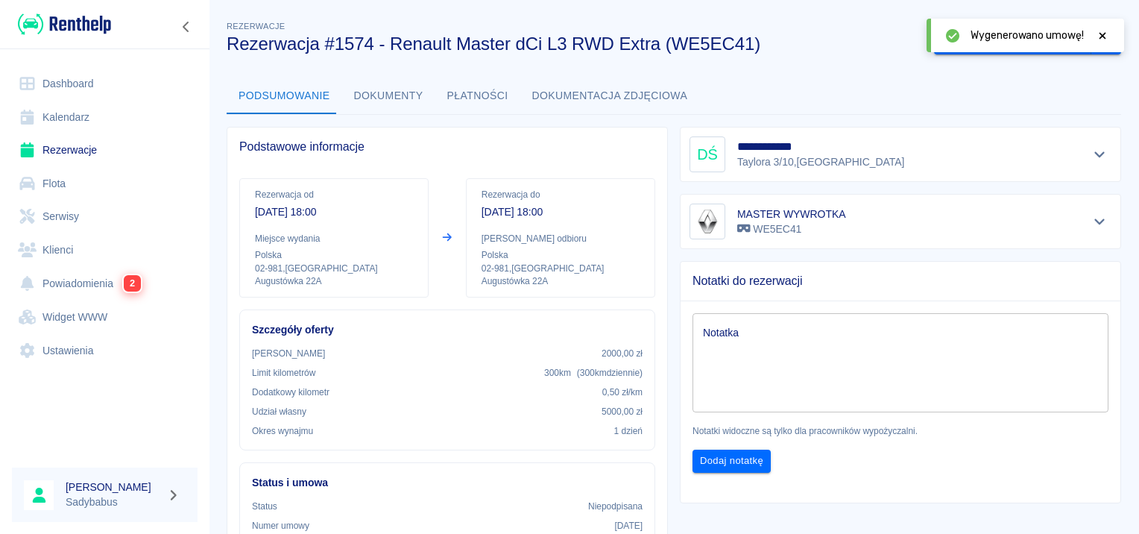
click at [1097, 38] on icon at bounding box center [1102, 36] width 13 height 10
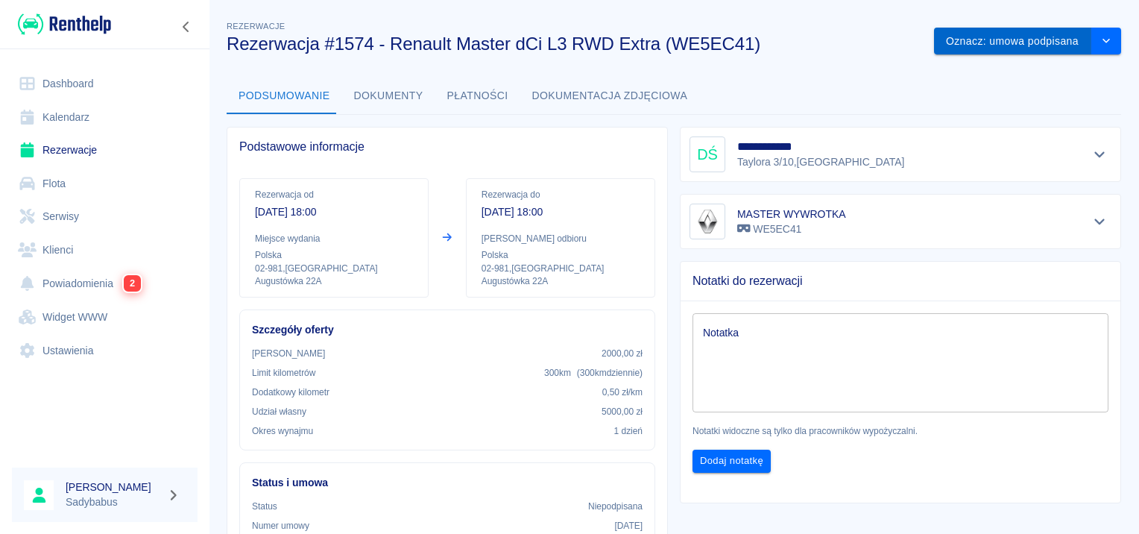
click at [987, 39] on button "Oznacz: umowa podpisana" at bounding box center [1012, 42] width 157 height 28
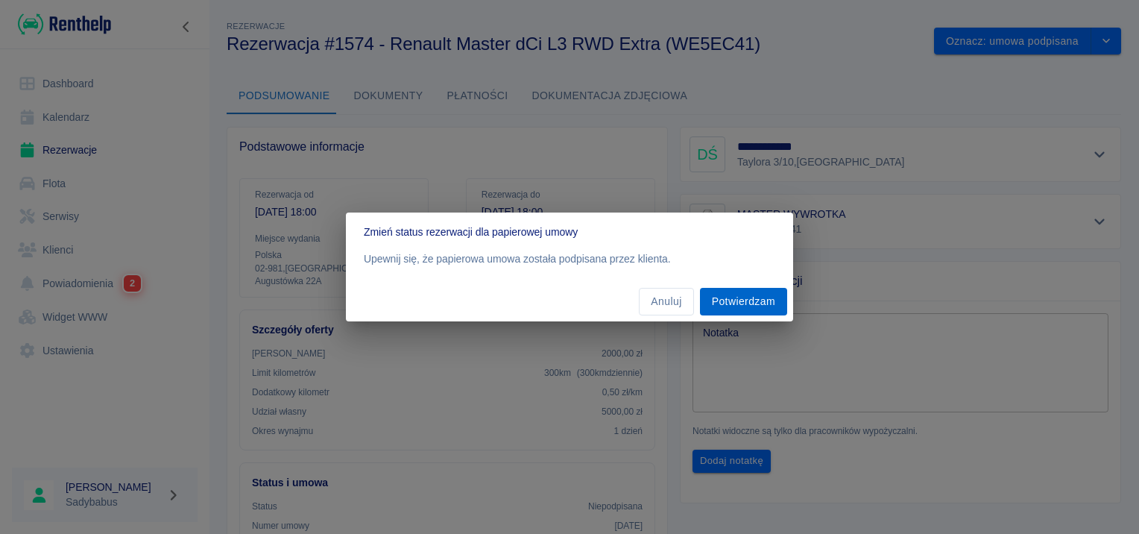
click at [737, 306] on button "Potwierdzam" at bounding box center [743, 302] width 87 height 28
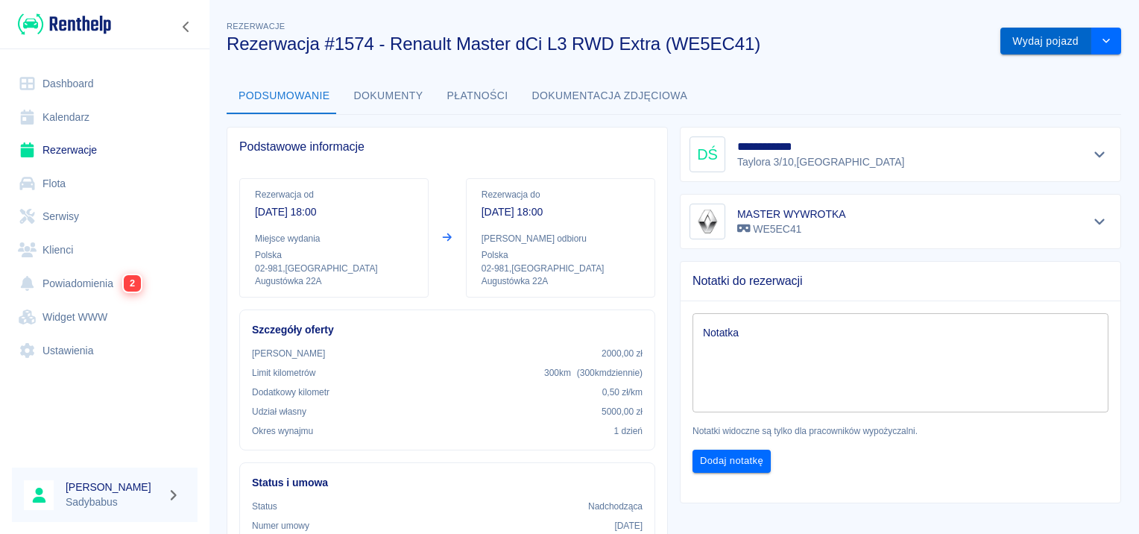
click at [1000, 39] on button "Wydaj pojazd" at bounding box center [1045, 42] width 91 height 28
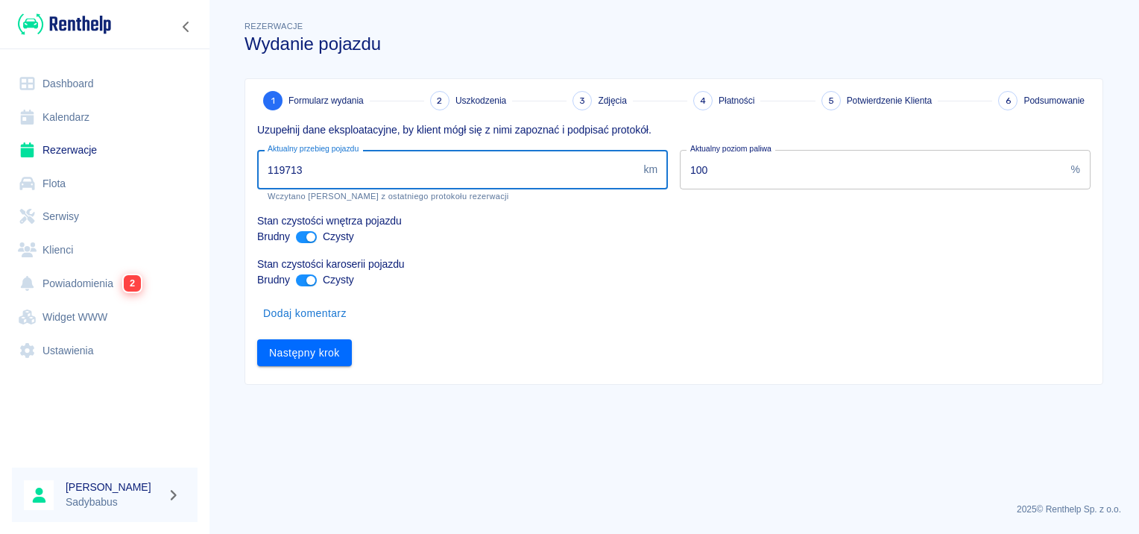
click at [336, 172] on input "119713" at bounding box center [447, 170] width 380 height 40
type input "120235"
click at [295, 349] on button "Następny krok" at bounding box center [304, 353] width 95 height 28
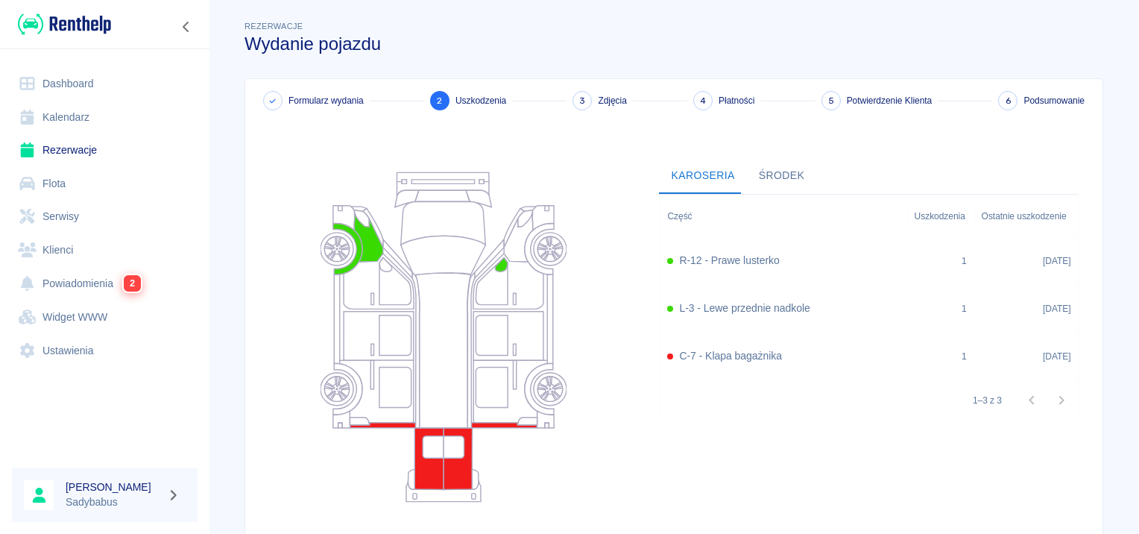
scroll to position [137, 0]
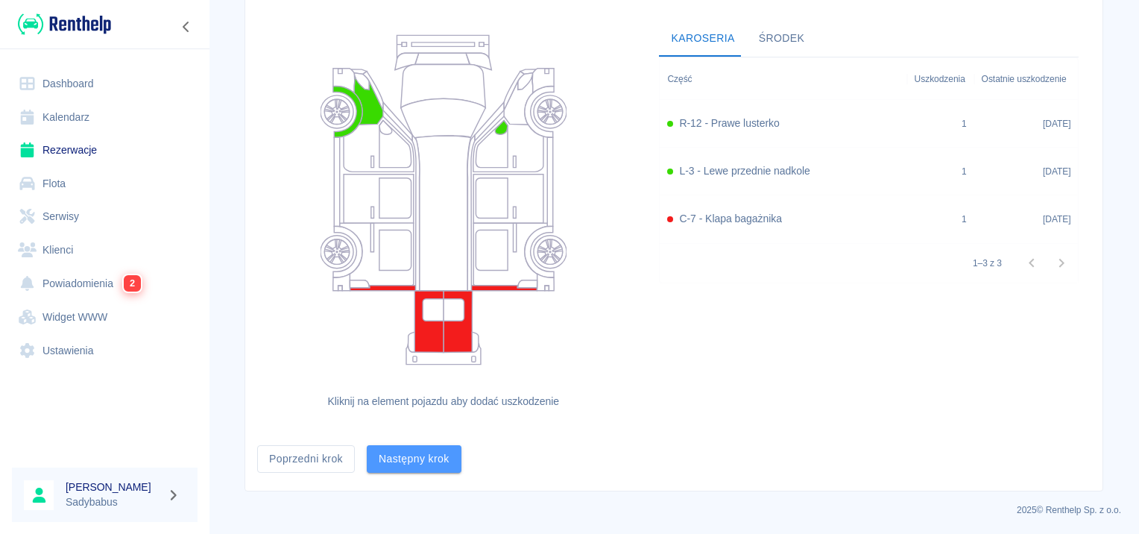
click at [392, 456] on button "Następny krok" at bounding box center [414, 459] width 95 height 28
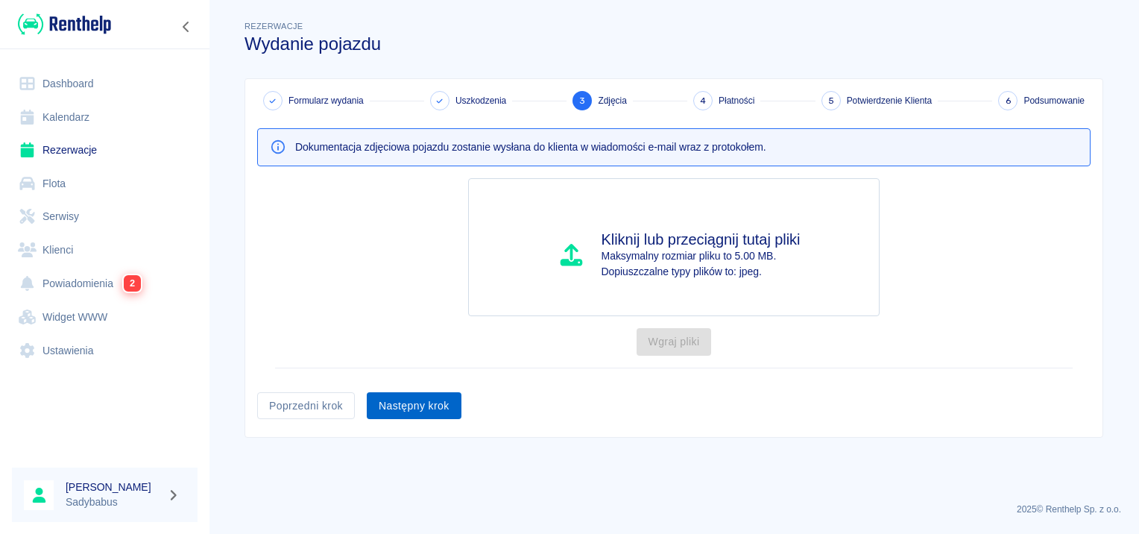
click at [417, 395] on button "Następny krok" at bounding box center [414, 406] width 95 height 28
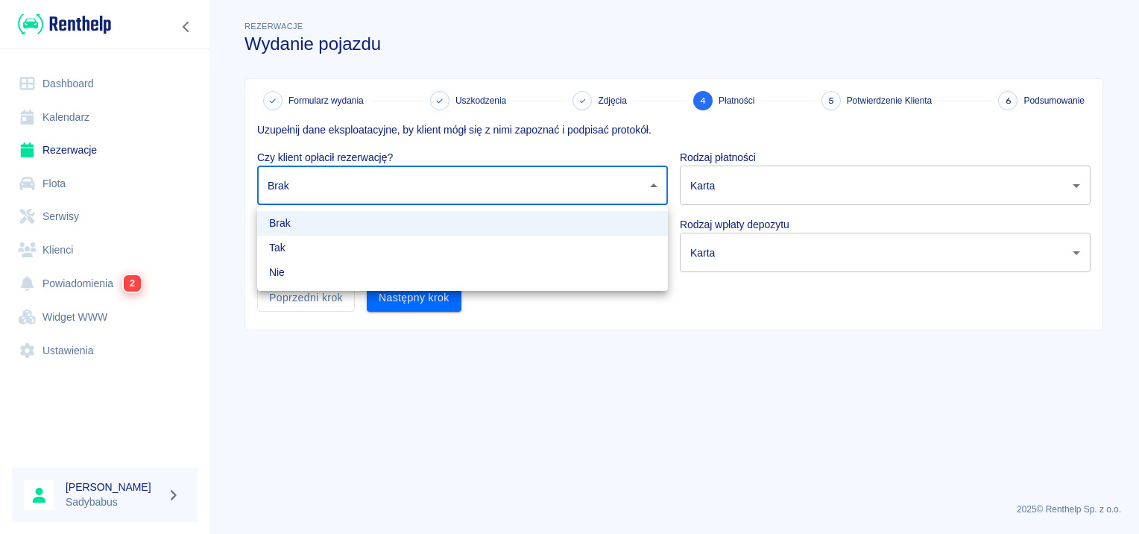
click at [376, 177] on body "Używamy plików Cookies, by zapewnić Ci najlepsze możliwe doświadczenie. Aby dow…" at bounding box center [569, 267] width 1139 height 534
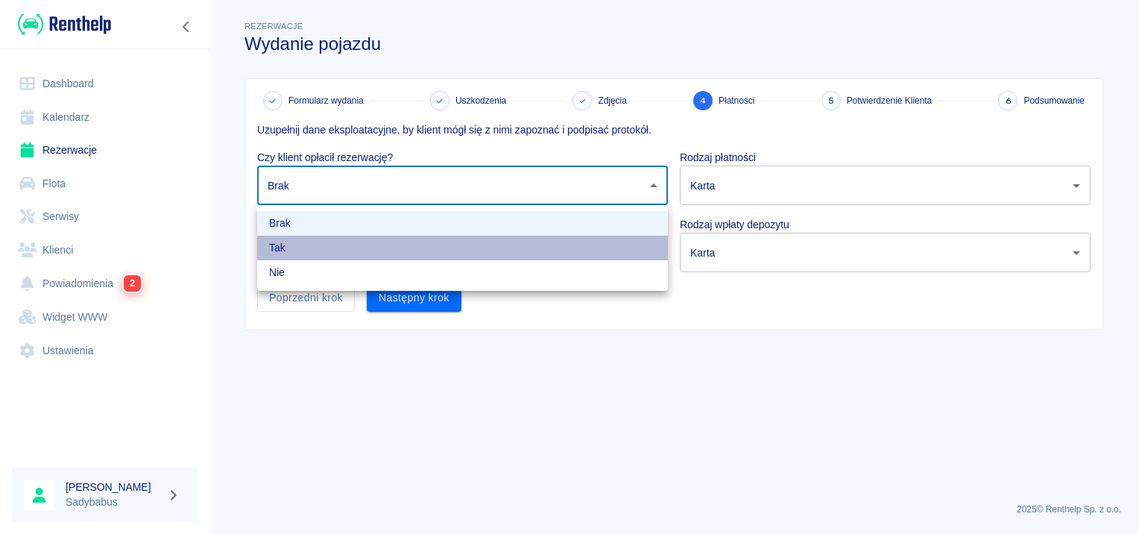
click at [370, 251] on li "Tak" at bounding box center [462, 248] width 411 height 25
type input "true"
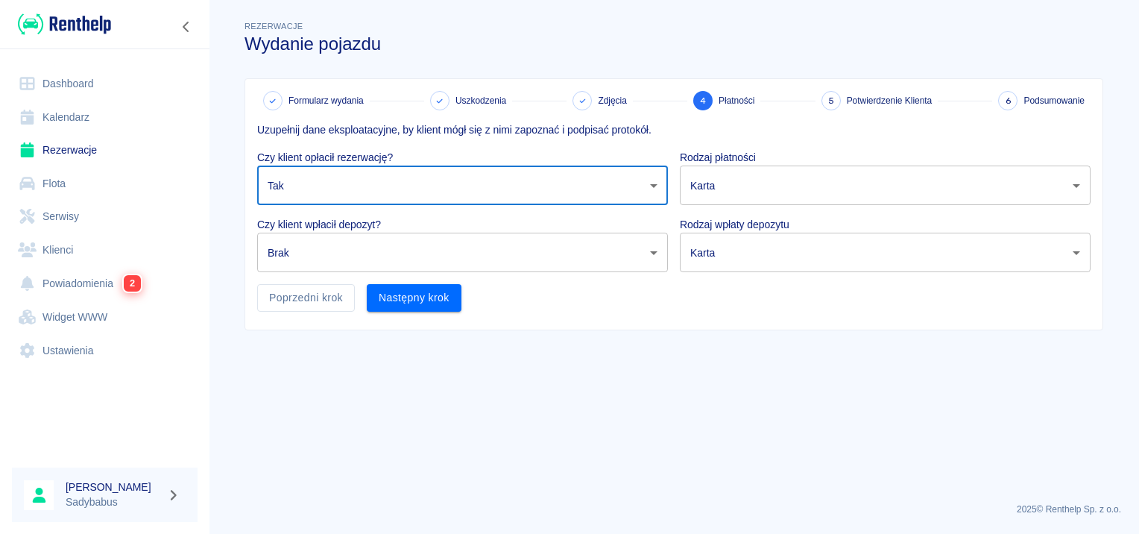
click at [369, 251] on body "Używamy plików Cookies, by zapewnić Ci najlepsze możliwe doświadczenie. Aby dow…" at bounding box center [569, 267] width 1139 height 534
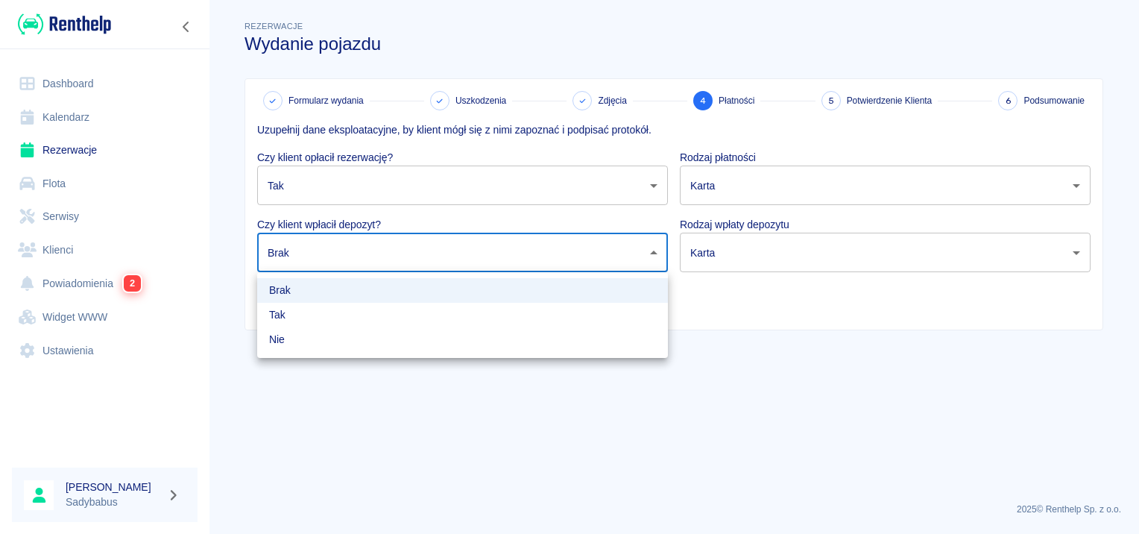
click at [364, 309] on li "Tak" at bounding box center [462, 315] width 411 height 25
type input "true"
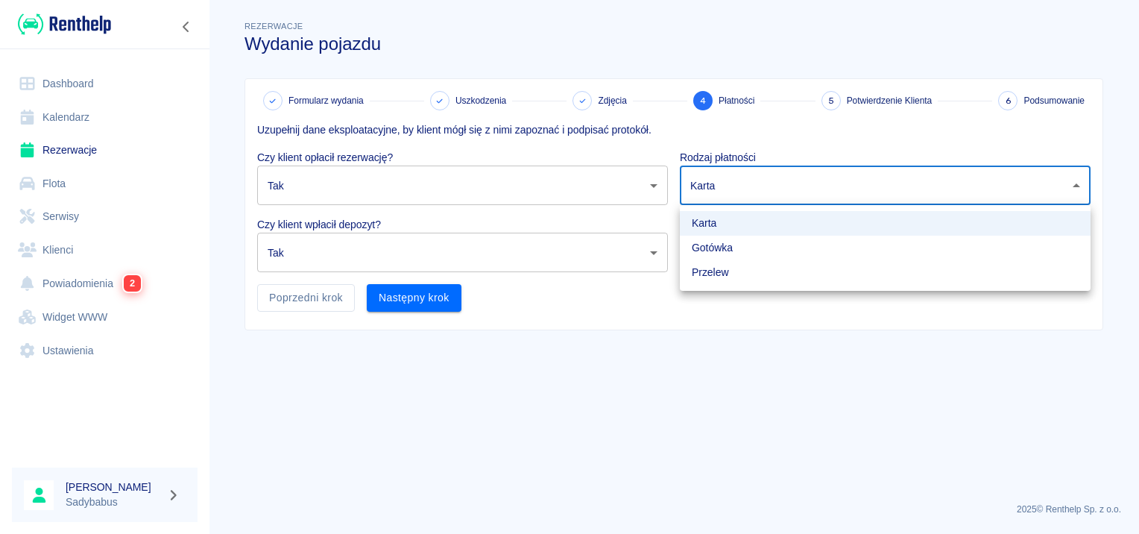
click at [771, 185] on body "Używamy plików Cookies, by zapewnić Ci najlepsze możliwe doświadczenie. Aby dow…" at bounding box center [569, 267] width 1139 height 534
click at [763, 239] on li "Gotówka" at bounding box center [885, 248] width 411 height 25
type input "cash"
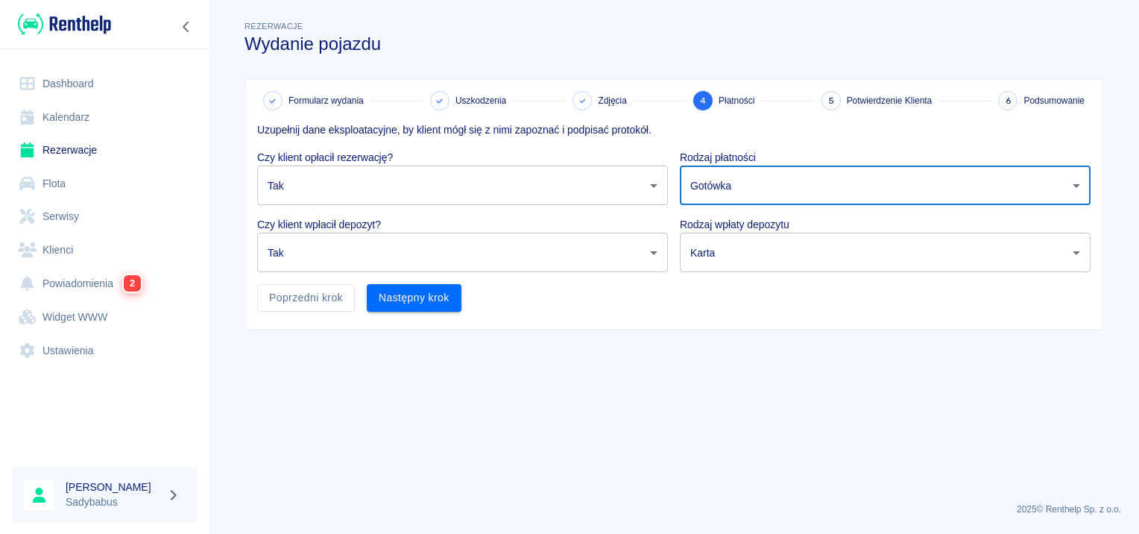
click at [746, 254] on body "Używamy plików Cookies, by zapewnić Ci najlepsze możliwe doświadczenie. Aby dow…" at bounding box center [569, 267] width 1139 height 534
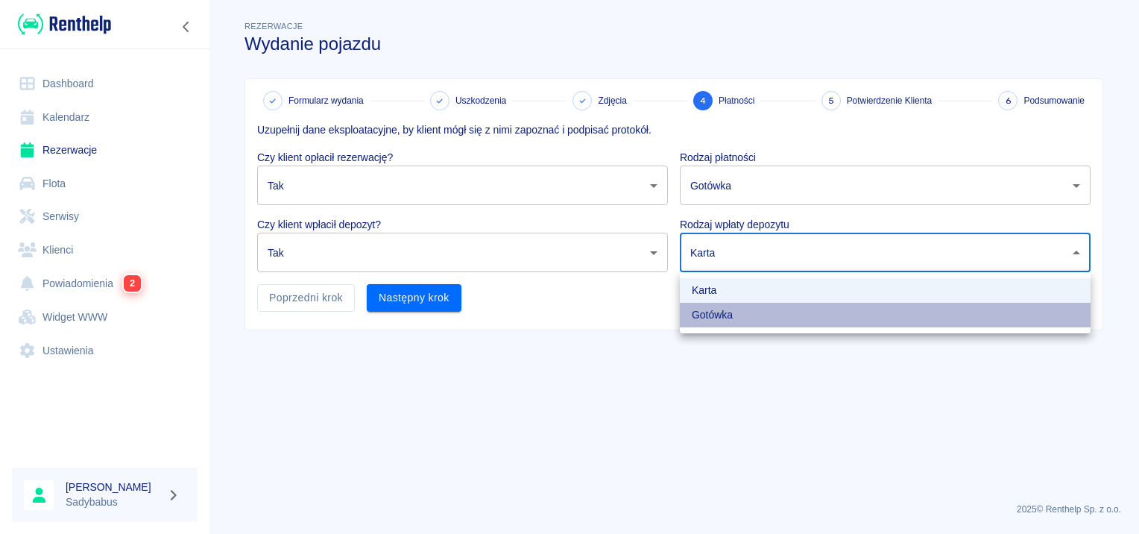
click at [728, 310] on li "Gotówka" at bounding box center [885, 315] width 411 height 25
type input "cash"
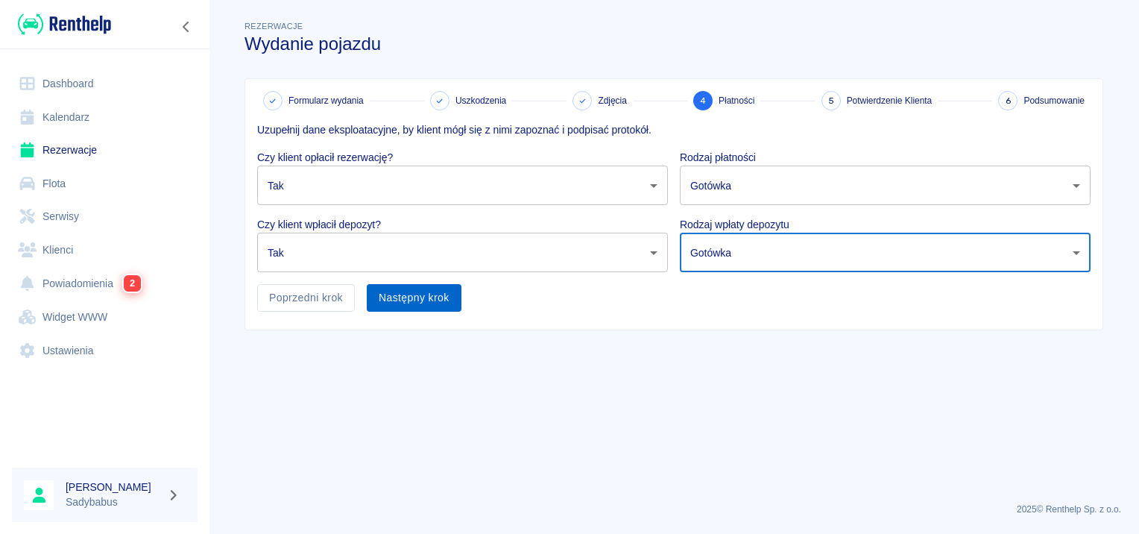
click at [432, 300] on button "Następny krok" at bounding box center [414, 298] width 95 height 28
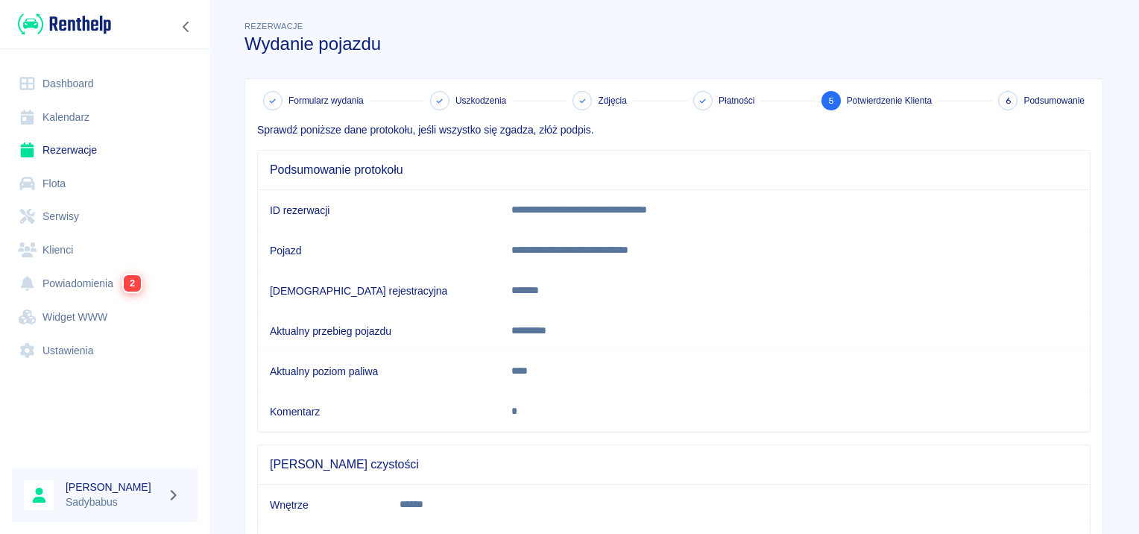
scroll to position [130, 0]
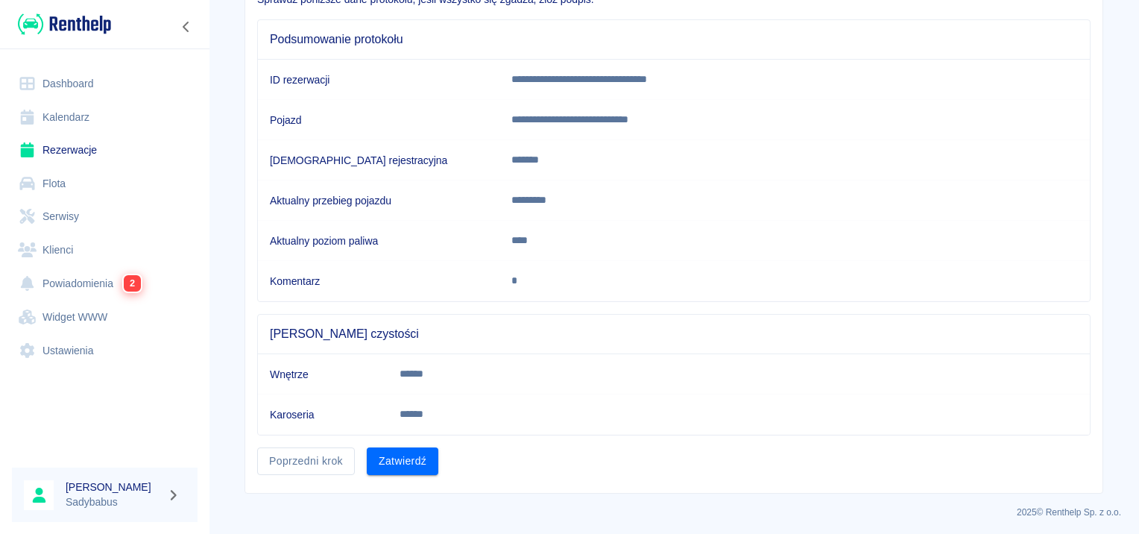
click at [400, 441] on div "Zatwierdź" at bounding box center [396, 455] width 83 height 40
click at [388, 454] on button "Zatwierdź" at bounding box center [403, 461] width 72 height 28
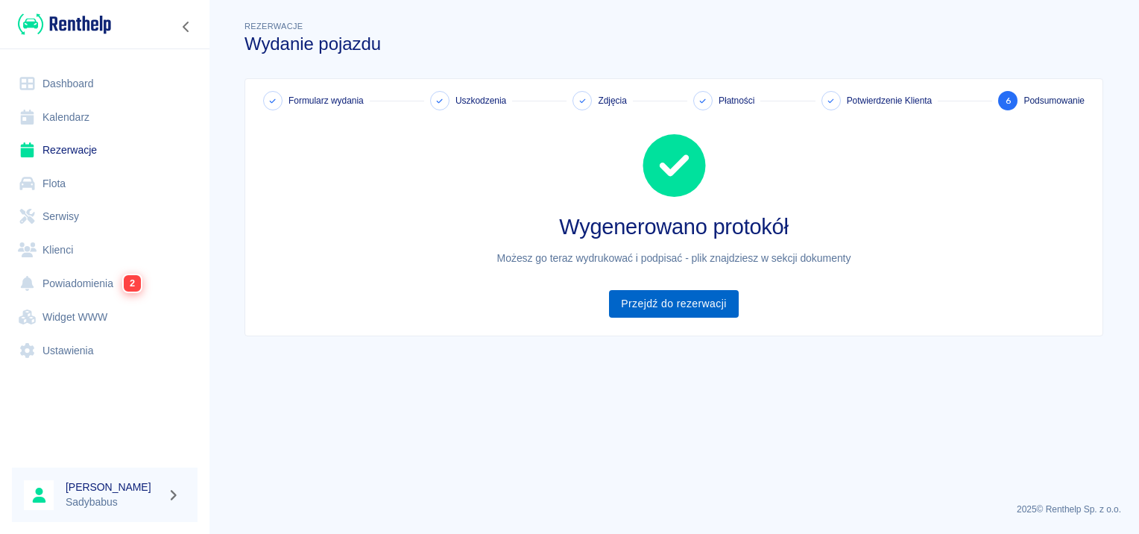
click at [649, 304] on link "Przejdź do rezerwacji" at bounding box center [673, 304] width 129 height 28
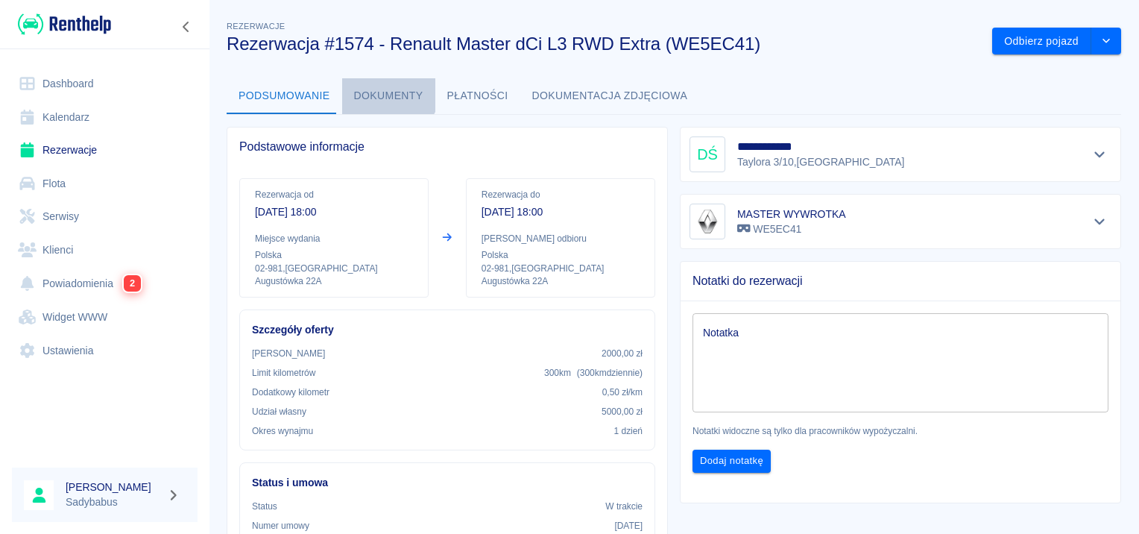
click at [382, 86] on button "Dokumenty" at bounding box center [388, 96] width 93 height 36
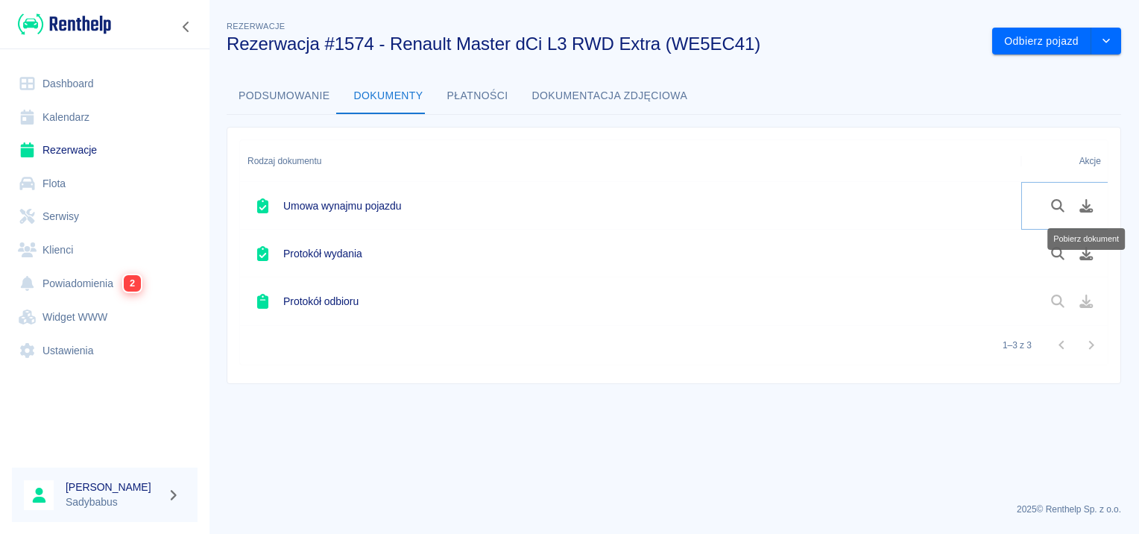
click at [1085, 201] on icon "Pobierz dokument" at bounding box center [1086, 205] width 13 height 13
click at [1085, 247] on icon "Pobierz dokument" at bounding box center [1086, 253] width 17 height 13
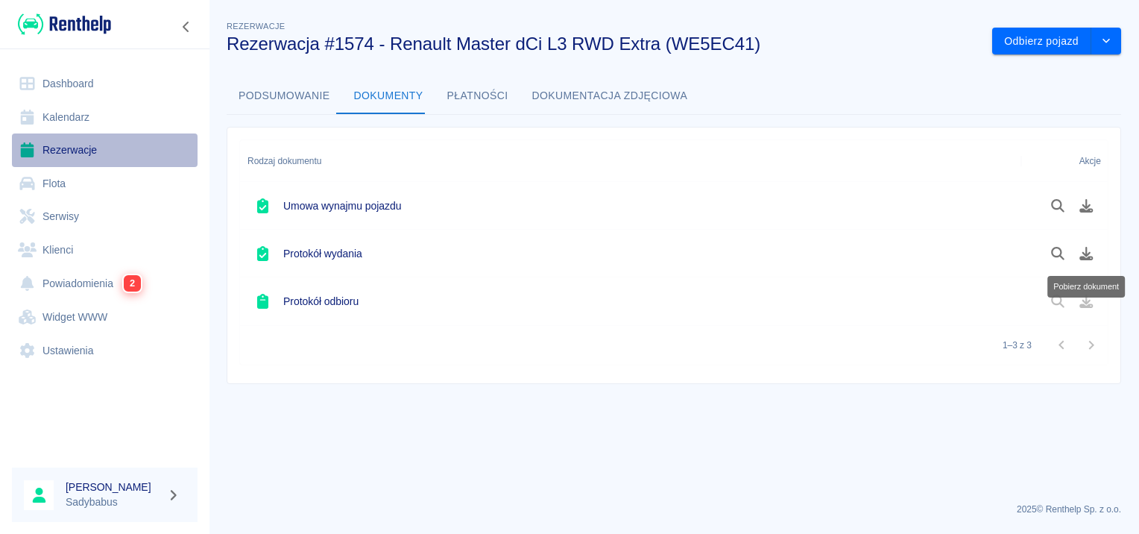
click at [48, 146] on link "Rezerwacje" at bounding box center [105, 150] width 186 height 34
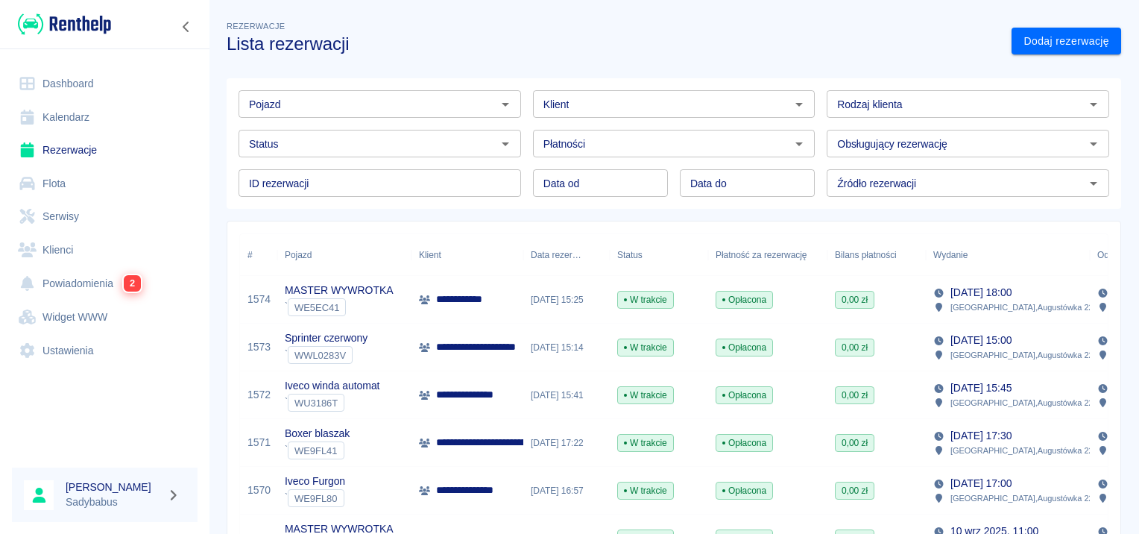
scroll to position [75, 0]
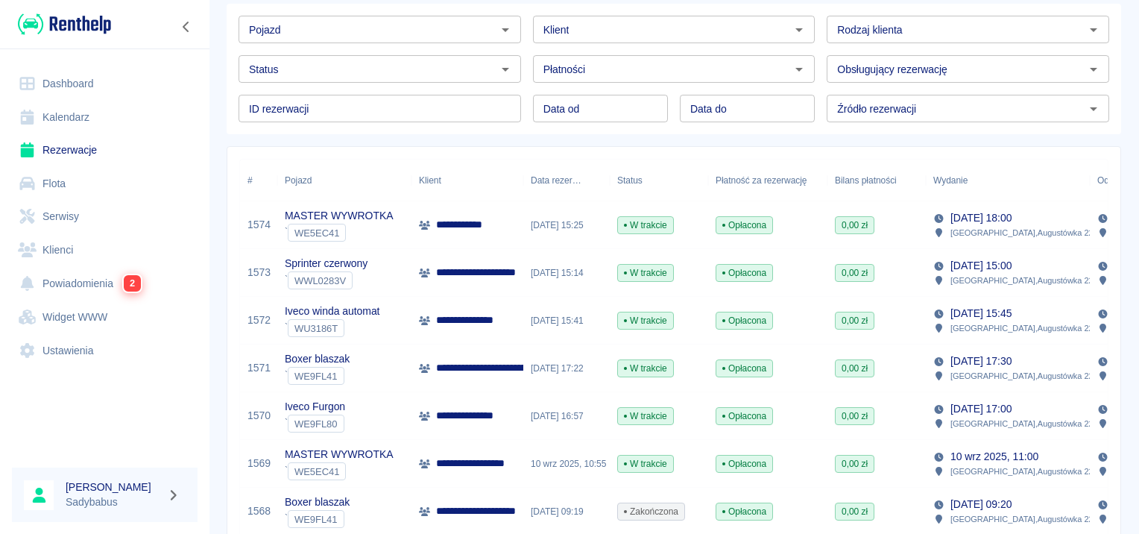
click at [450, 324] on p "**********" at bounding box center [472, 320] width 73 height 16
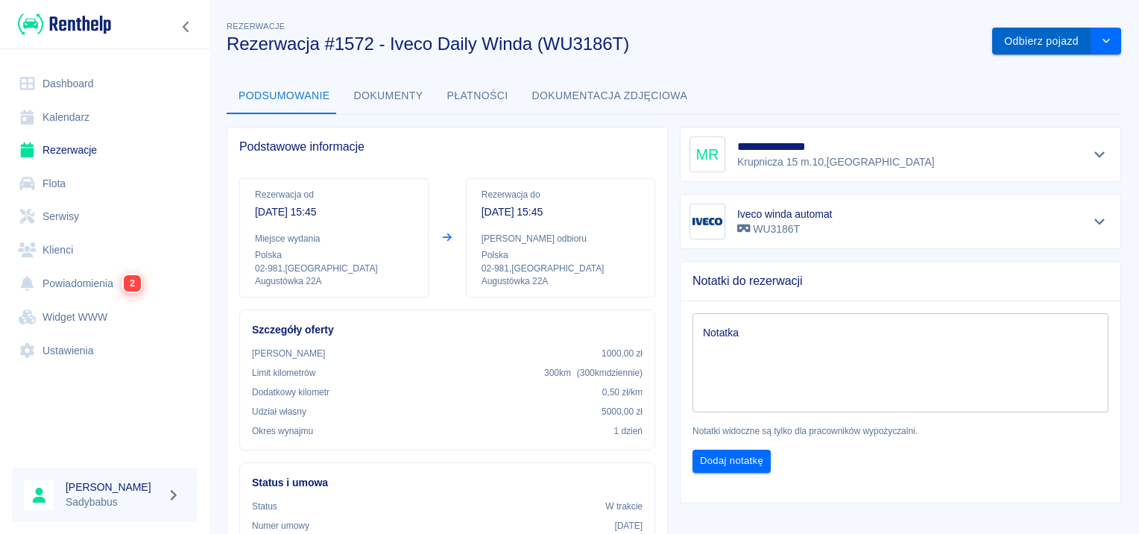
click at [1008, 39] on button "Odbierz pojazd" at bounding box center [1041, 42] width 99 height 28
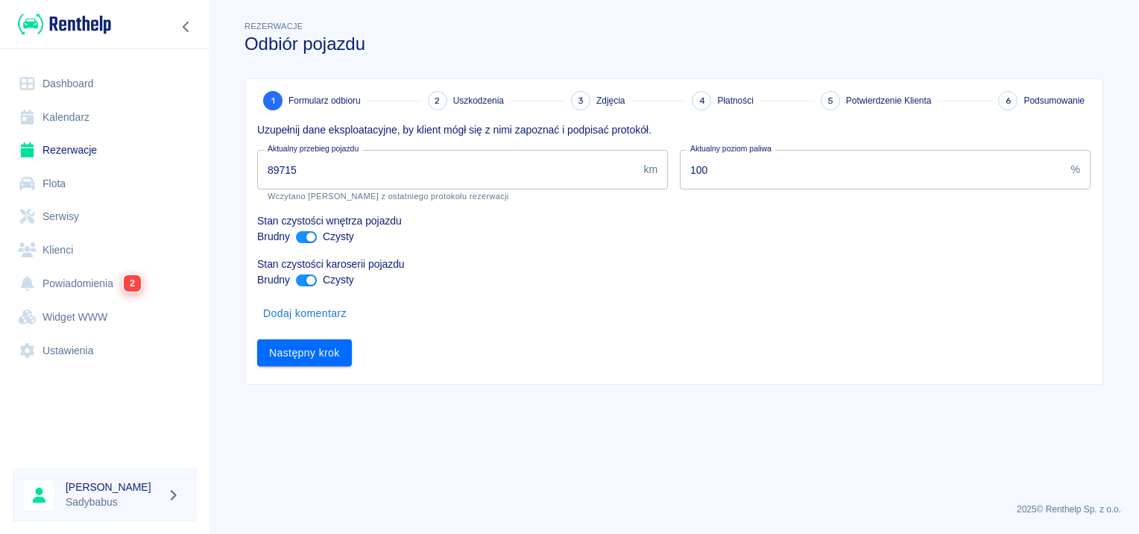
click at [394, 163] on input "89715" at bounding box center [447, 170] width 380 height 40
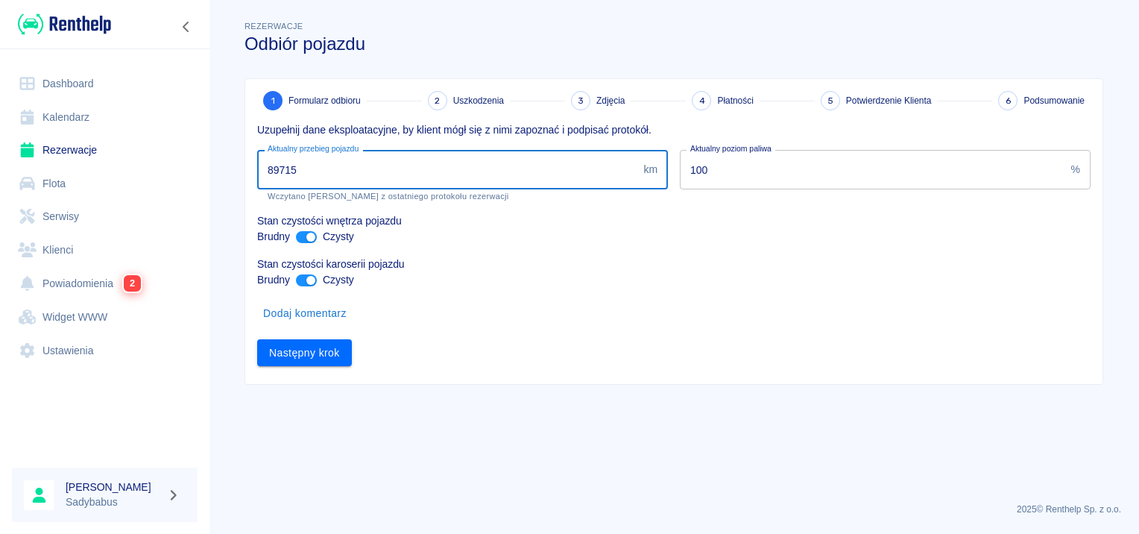
click at [394, 163] on input "89715" at bounding box center [447, 170] width 380 height 40
type input "89764"
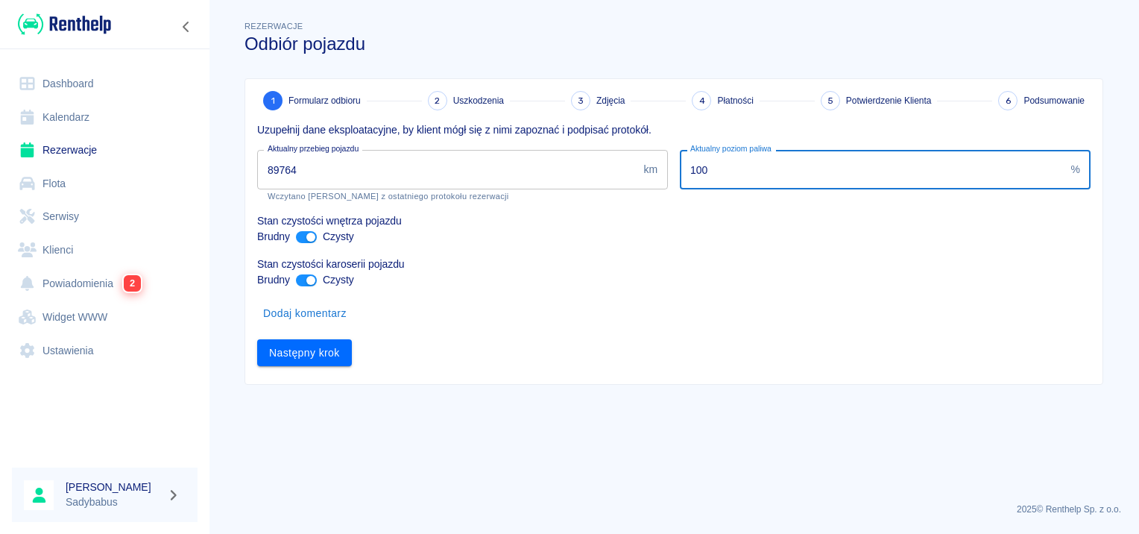
click at [808, 168] on input "100" at bounding box center [872, 170] width 385 height 40
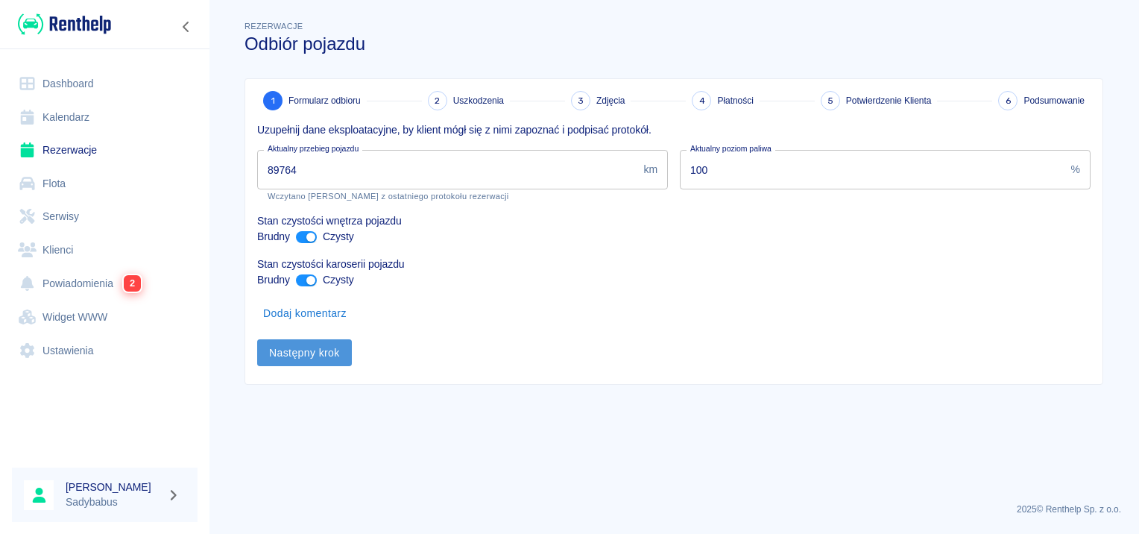
click at [294, 344] on button "Następny krok" at bounding box center [304, 353] width 95 height 28
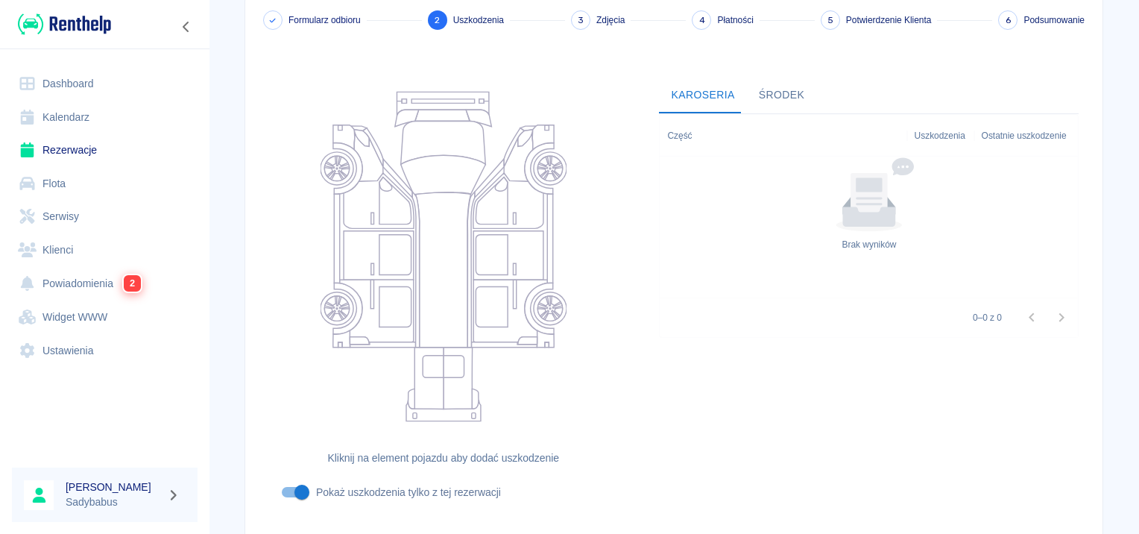
scroll to position [177, 0]
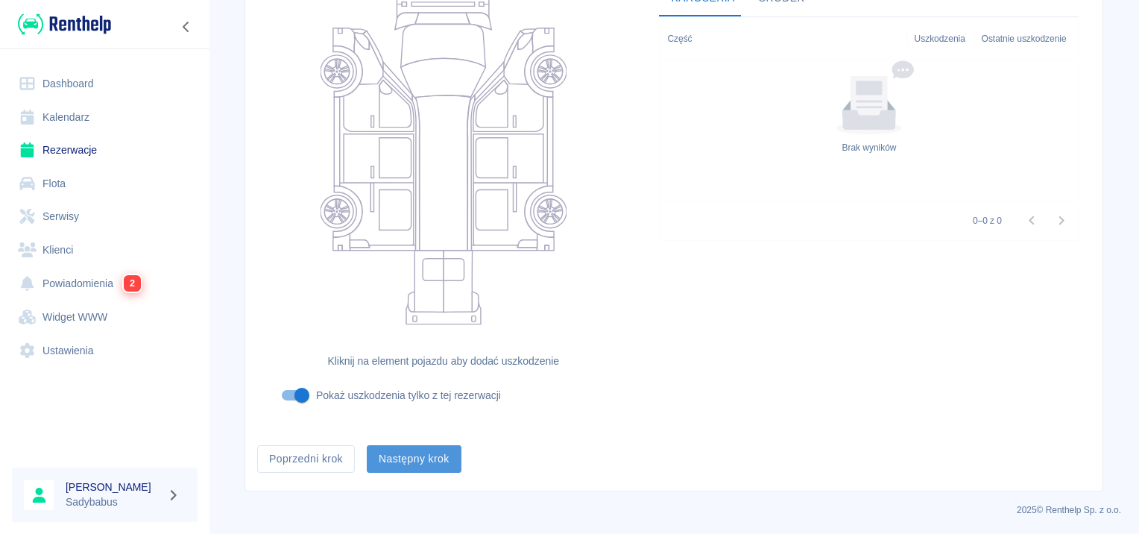
click at [404, 458] on button "Następny krok" at bounding box center [414, 459] width 95 height 28
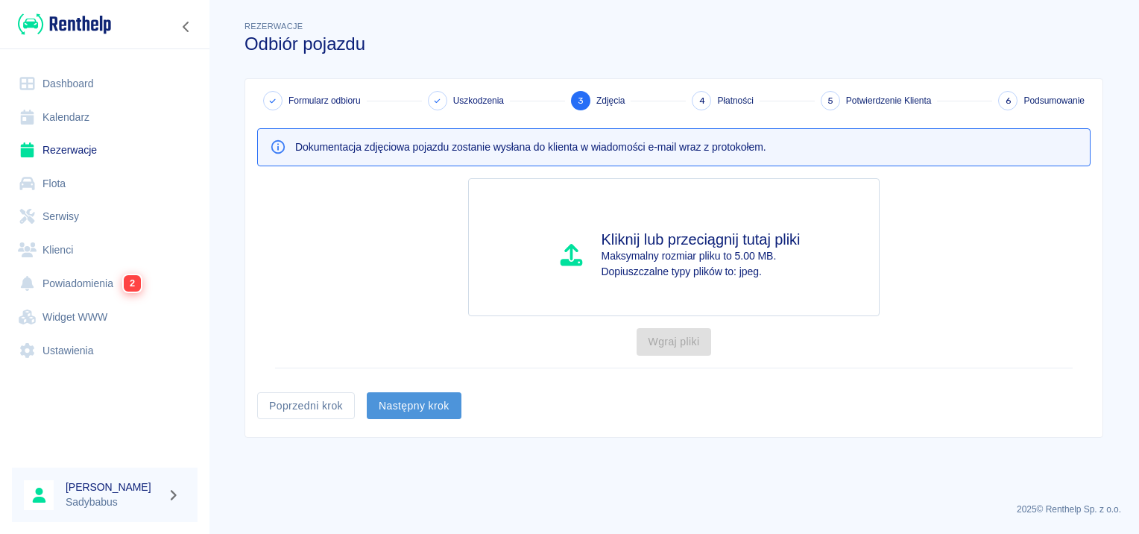
click at [443, 403] on button "Następny krok" at bounding box center [414, 406] width 95 height 28
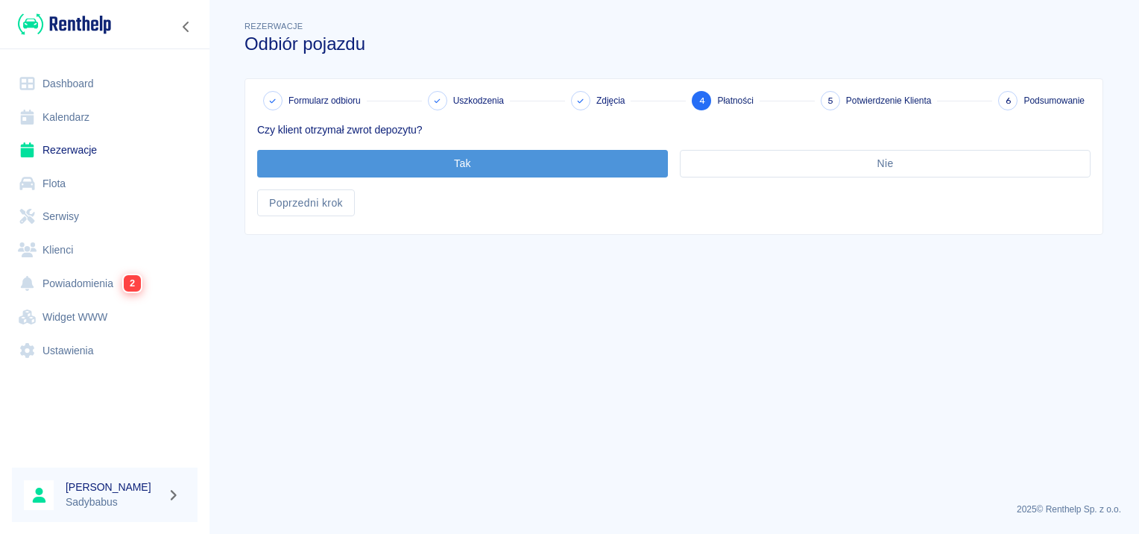
click at [370, 167] on button "Tak" at bounding box center [462, 164] width 411 height 28
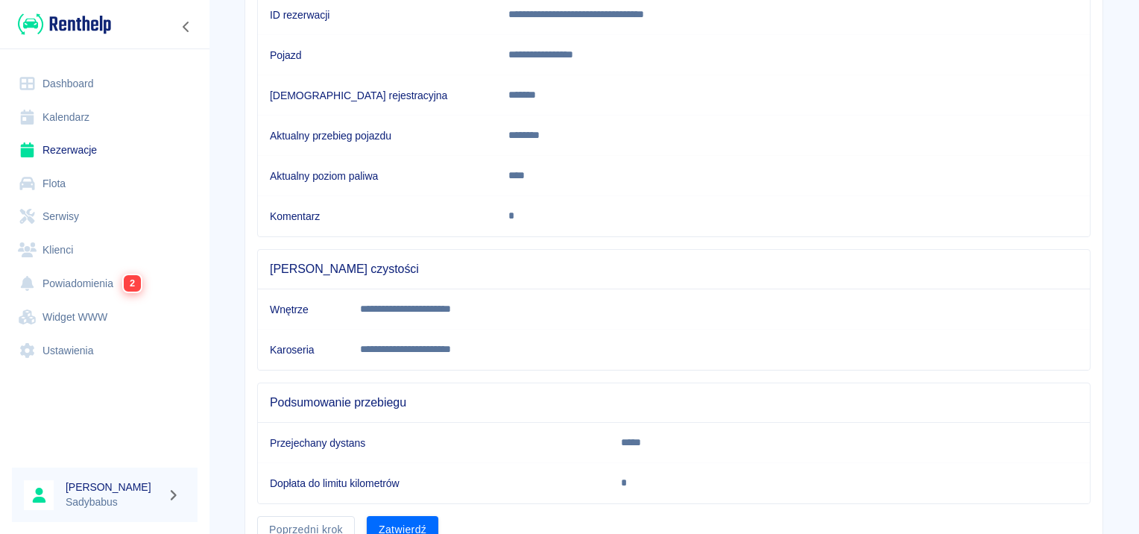
scroll to position [263, 0]
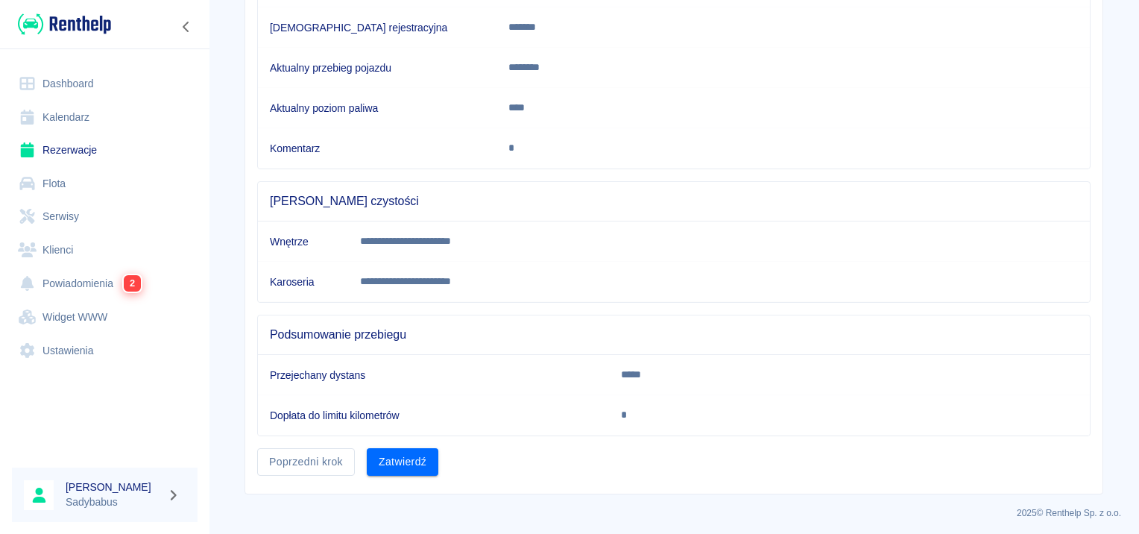
click at [426, 460] on button "Zatwierdź" at bounding box center [403, 462] width 72 height 28
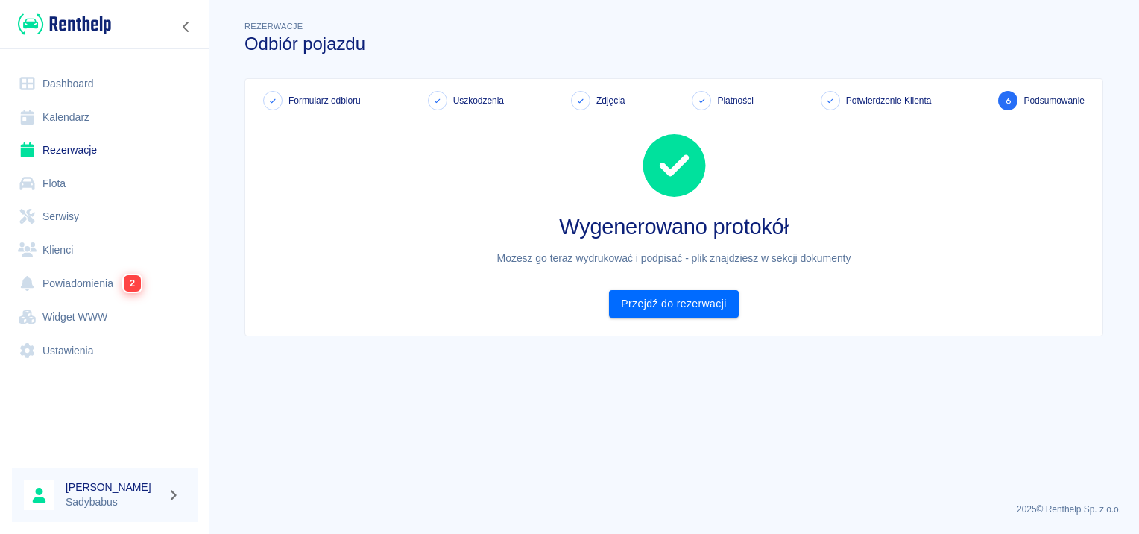
scroll to position [0, 0]
click at [672, 309] on link "Przejdź do rezerwacji" at bounding box center [673, 304] width 129 height 28
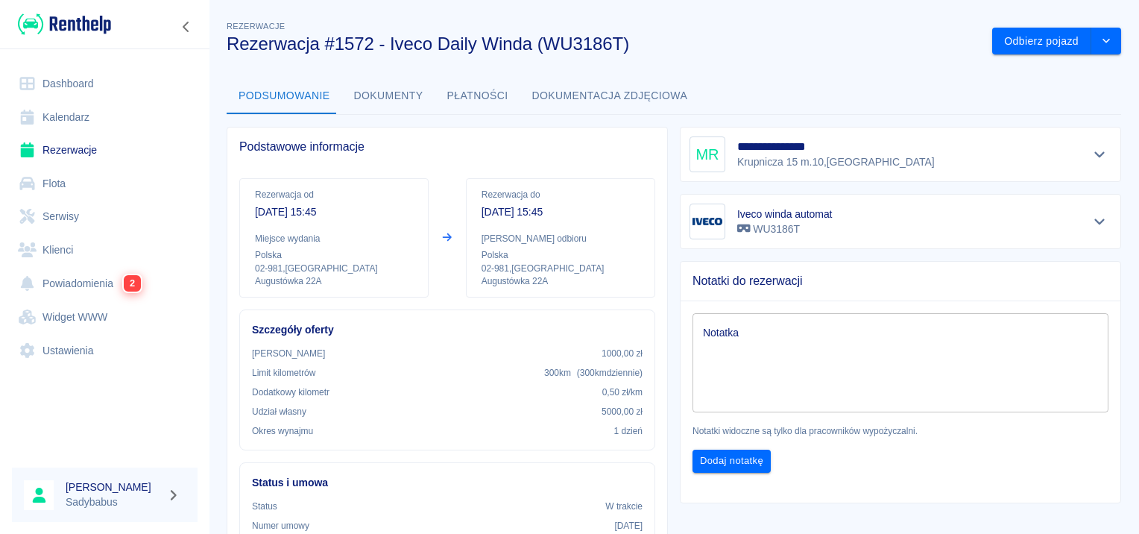
click at [394, 98] on button "Dokumenty" at bounding box center [388, 96] width 93 height 36
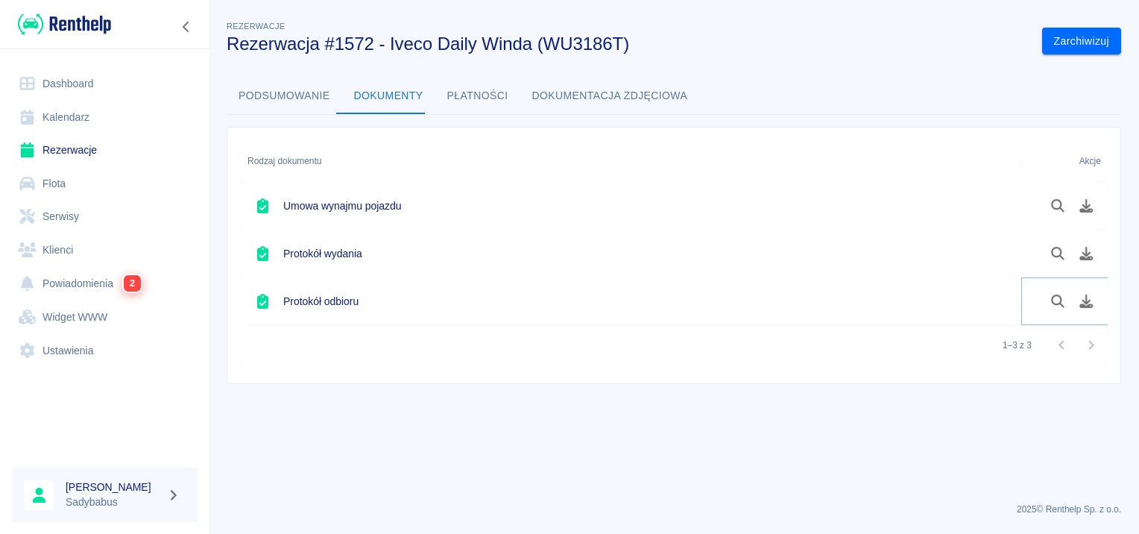
click at [1094, 297] on icon "Pobierz dokument" at bounding box center [1086, 300] width 17 height 13
